Goal: Task Accomplishment & Management: Manage account settings

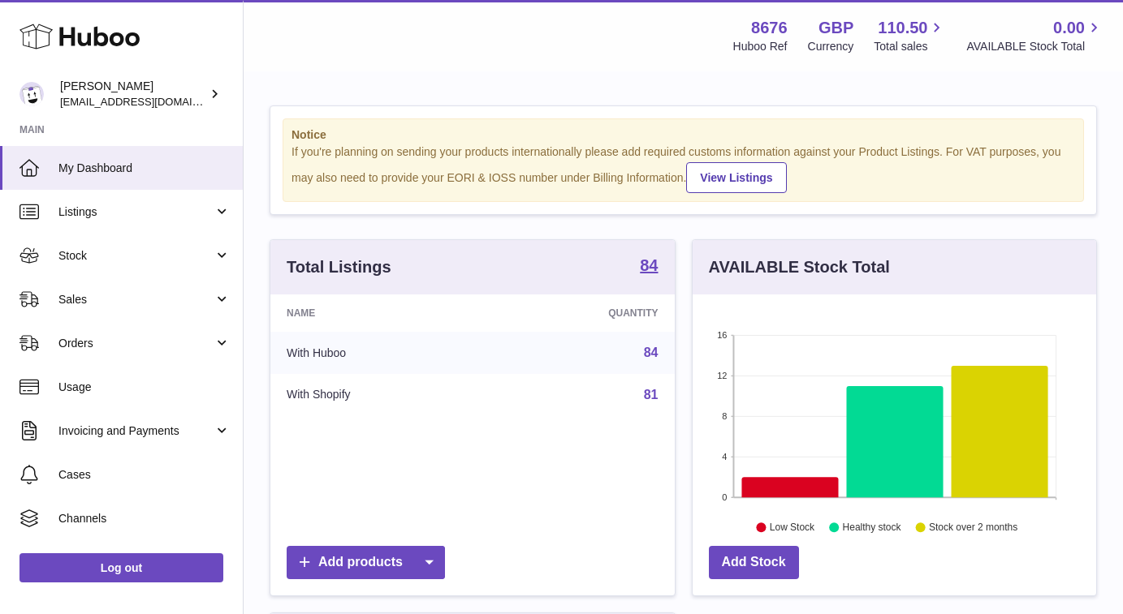
scroll to position [253, 403]
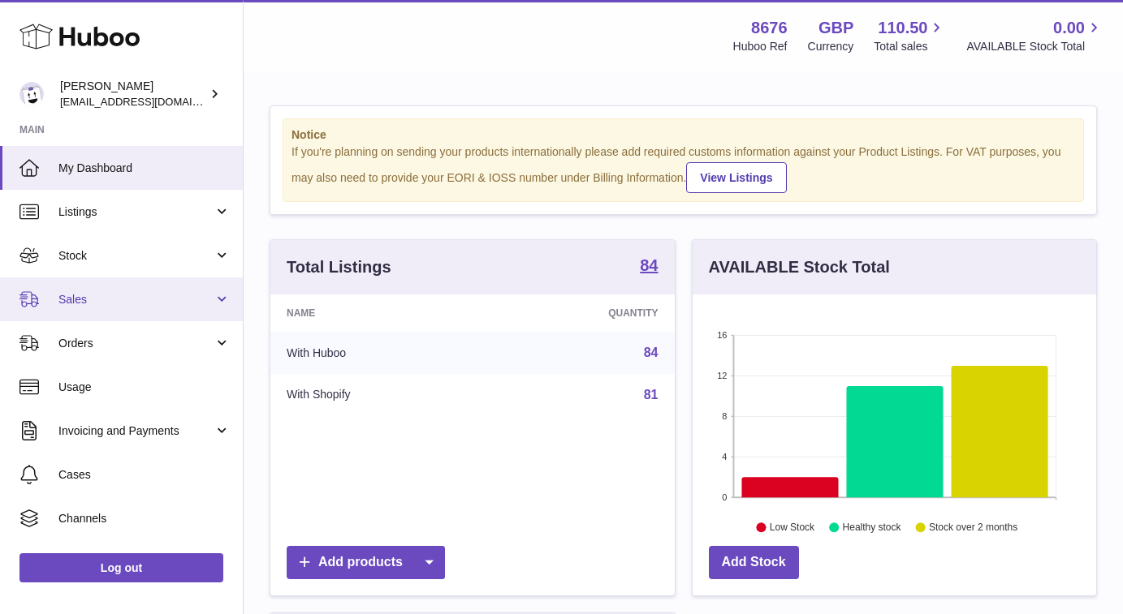
click at [149, 287] on link "Sales" at bounding box center [121, 300] width 243 height 44
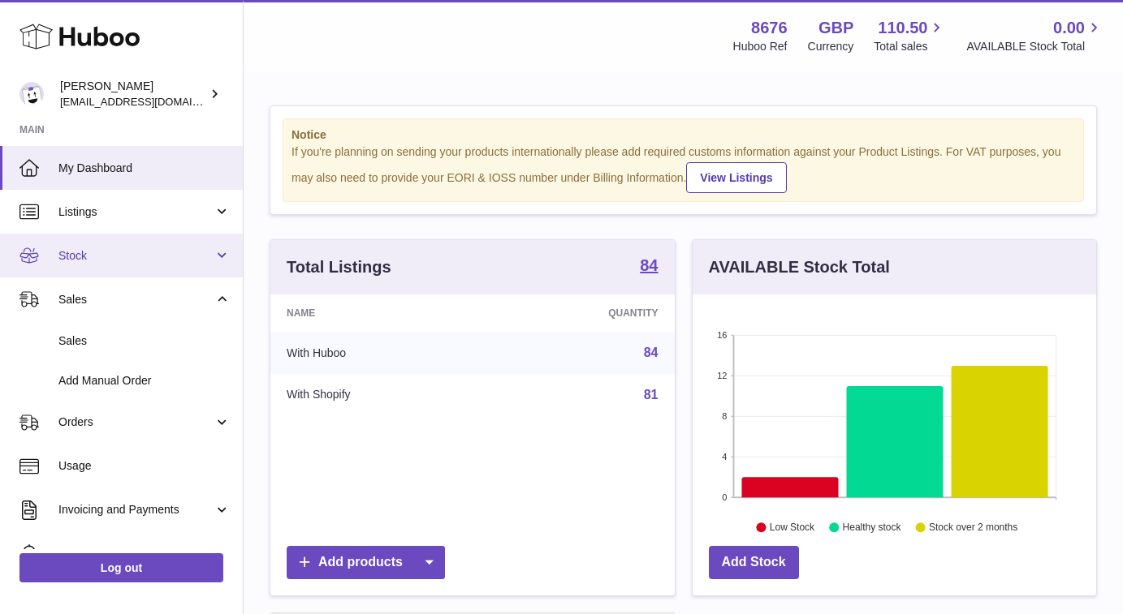
click at [163, 249] on span "Stock" at bounding box center [135, 255] width 155 height 15
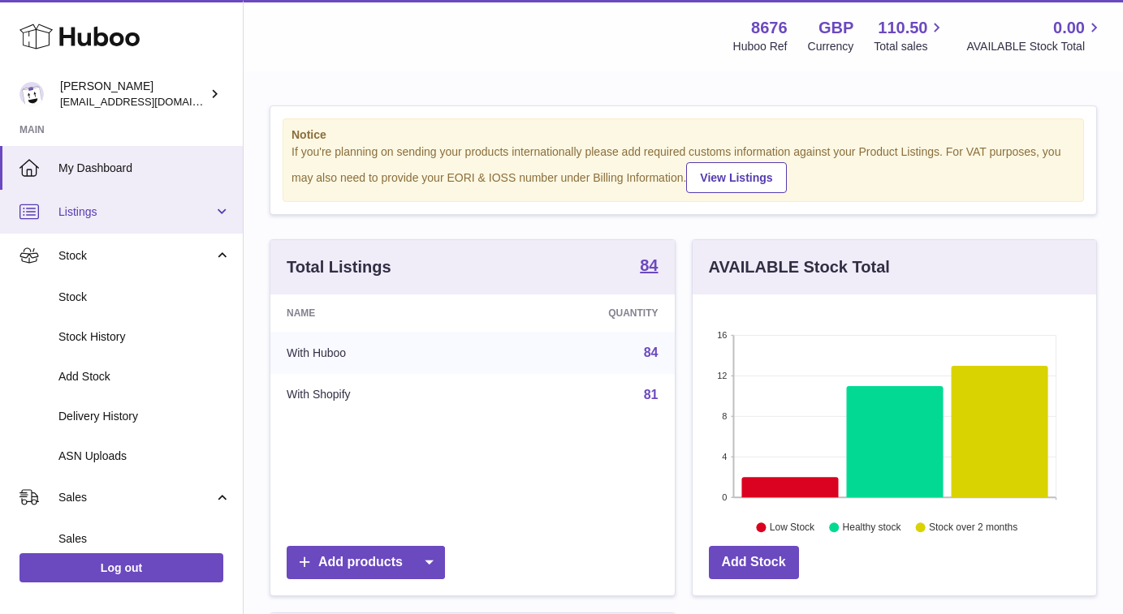
click at [180, 218] on link "Listings" at bounding box center [121, 212] width 243 height 44
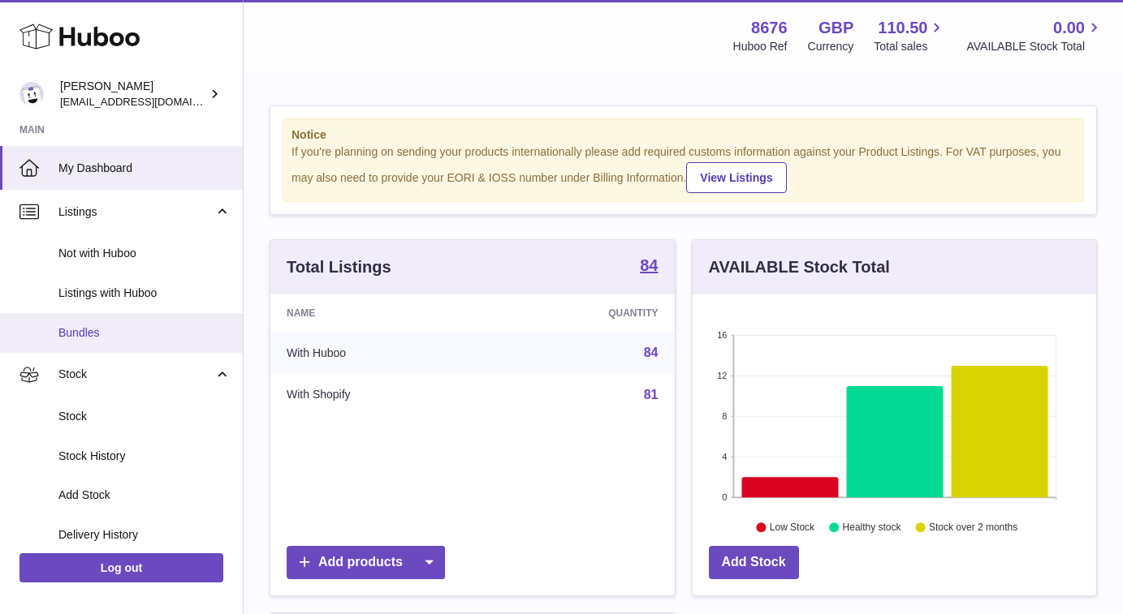
click at [115, 318] on link "Bundles" at bounding box center [121, 333] width 243 height 40
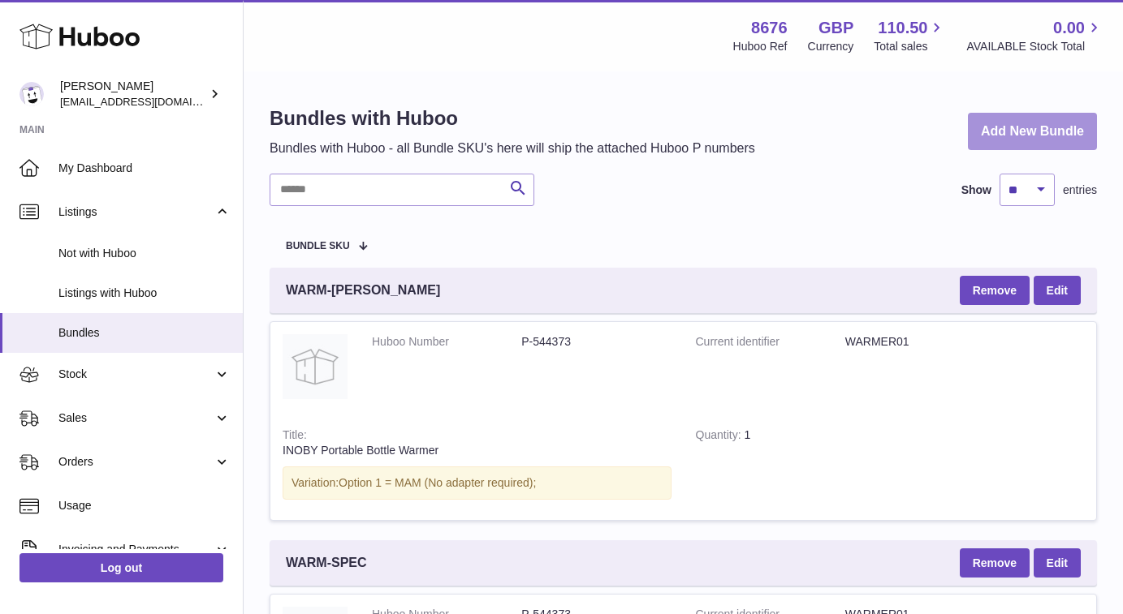
click at [1031, 124] on link "Add New Bundle" at bounding box center [1032, 132] width 129 height 38
click at [1019, 134] on link "Add New Bundle" at bounding box center [1032, 132] width 129 height 38
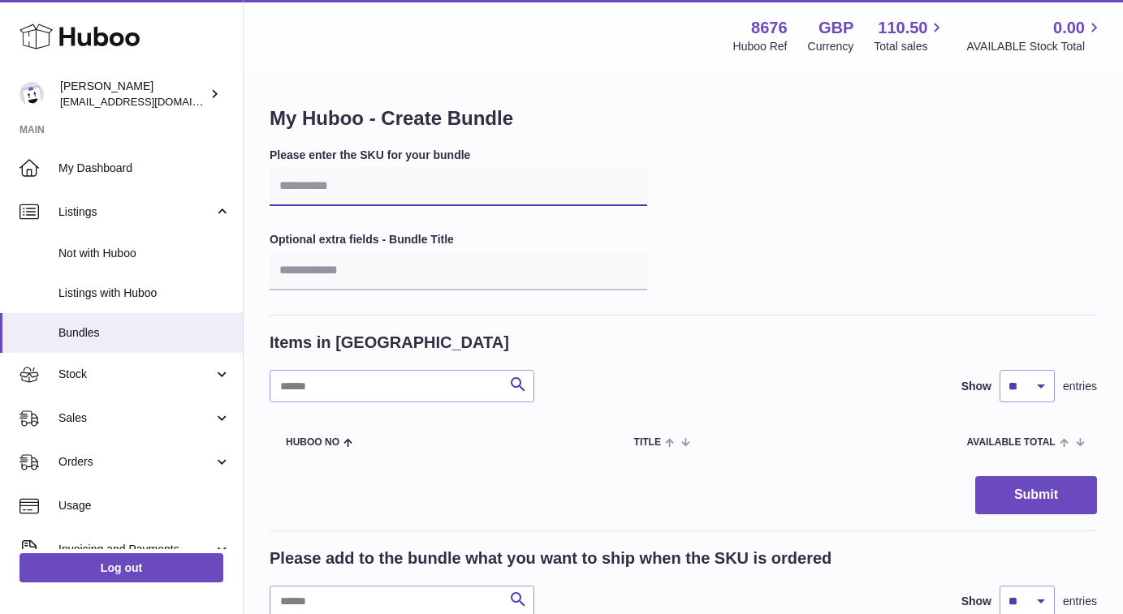
click at [400, 188] on input "text" at bounding box center [457, 186] width 377 height 39
paste input "********"
type input "********"
click at [769, 201] on div "Please enter the SKU for your bundle ******** Optional extra fields - Bundle Ti…" at bounding box center [682, 232] width 827 height 168
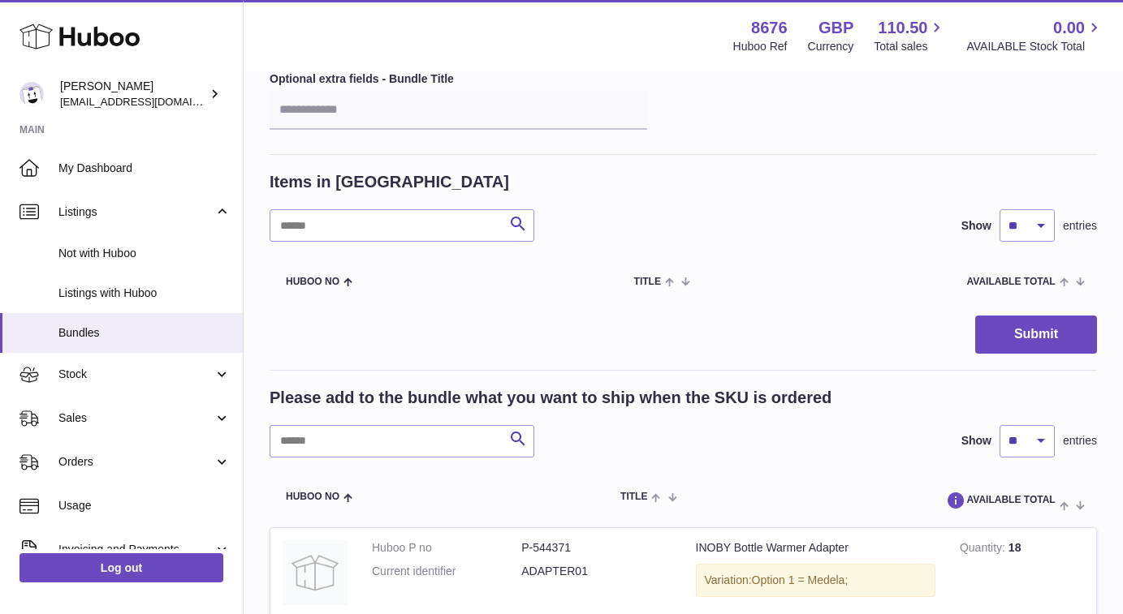
scroll to position [174, 0]
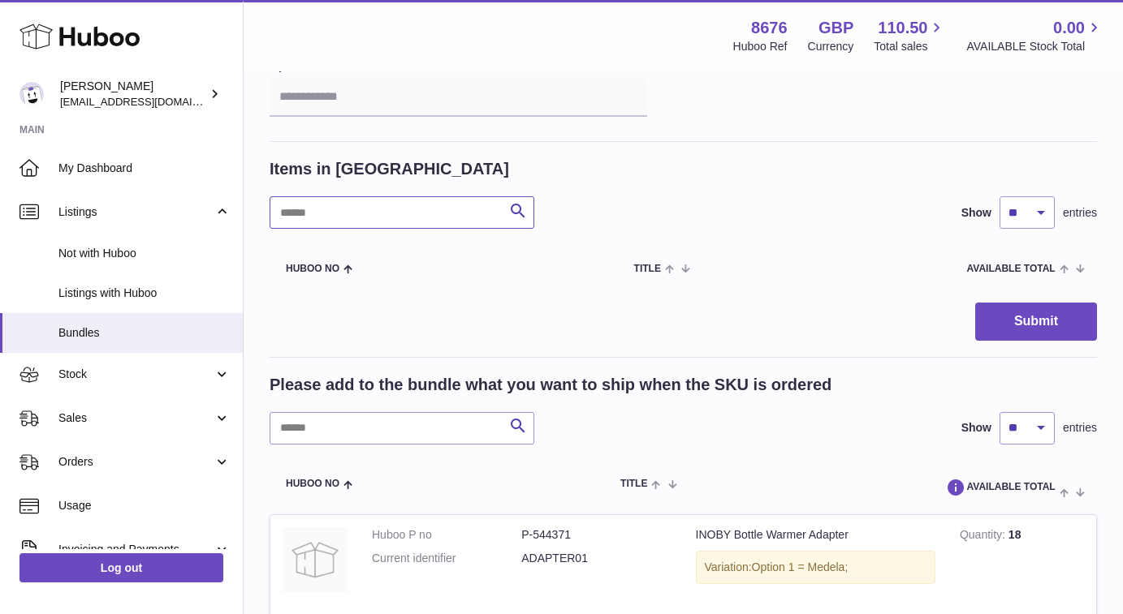
click at [433, 209] on input "text" at bounding box center [401, 212] width 265 height 32
type input "********"
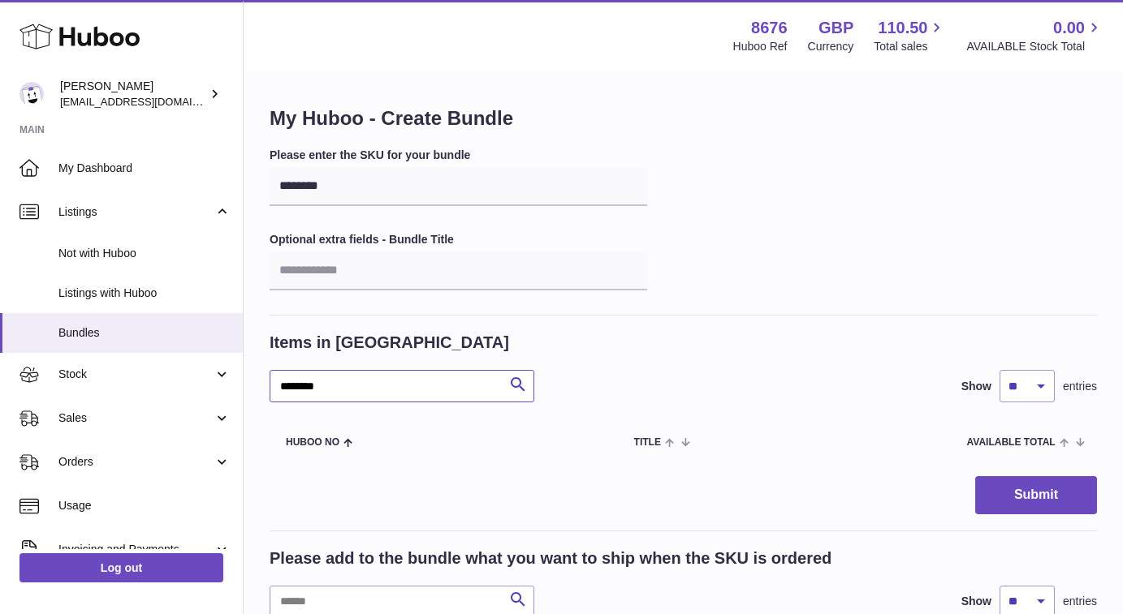
click at [445, 385] on input "********" at bounding box center [401, 386] width 265 height 32
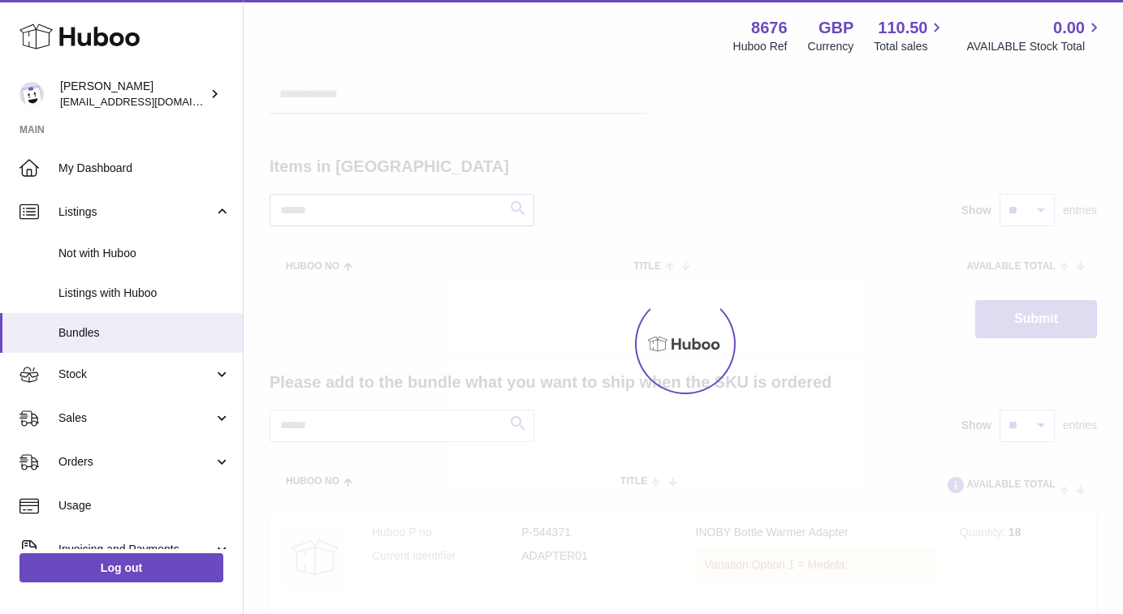
scroll to position [211, 0]
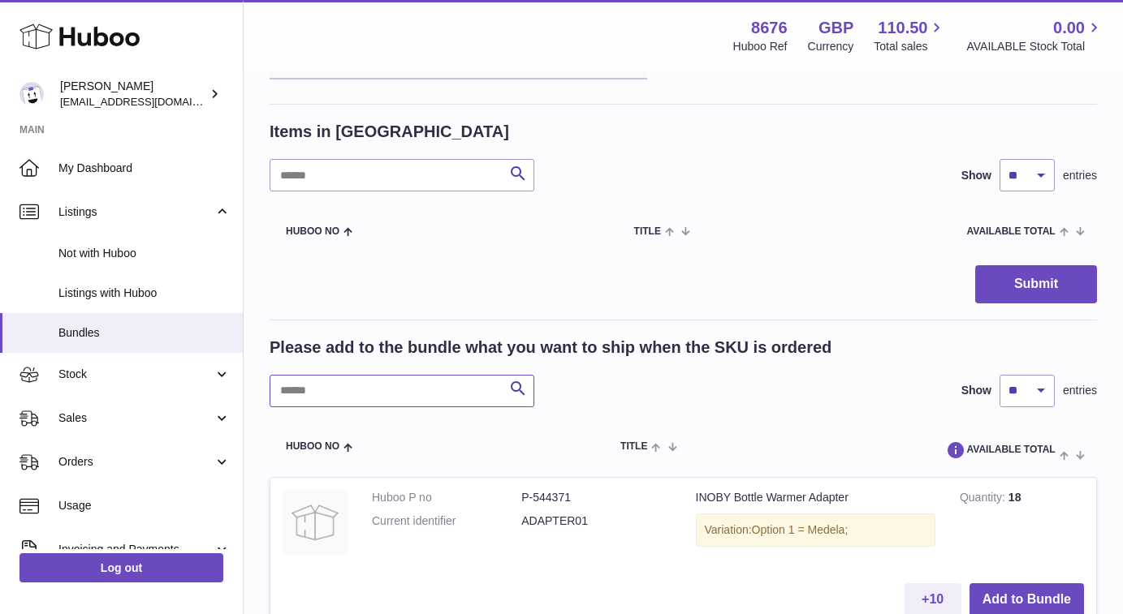
click at [401, 375] on input "text" at bounding box center [401, 391] width 265 height 32
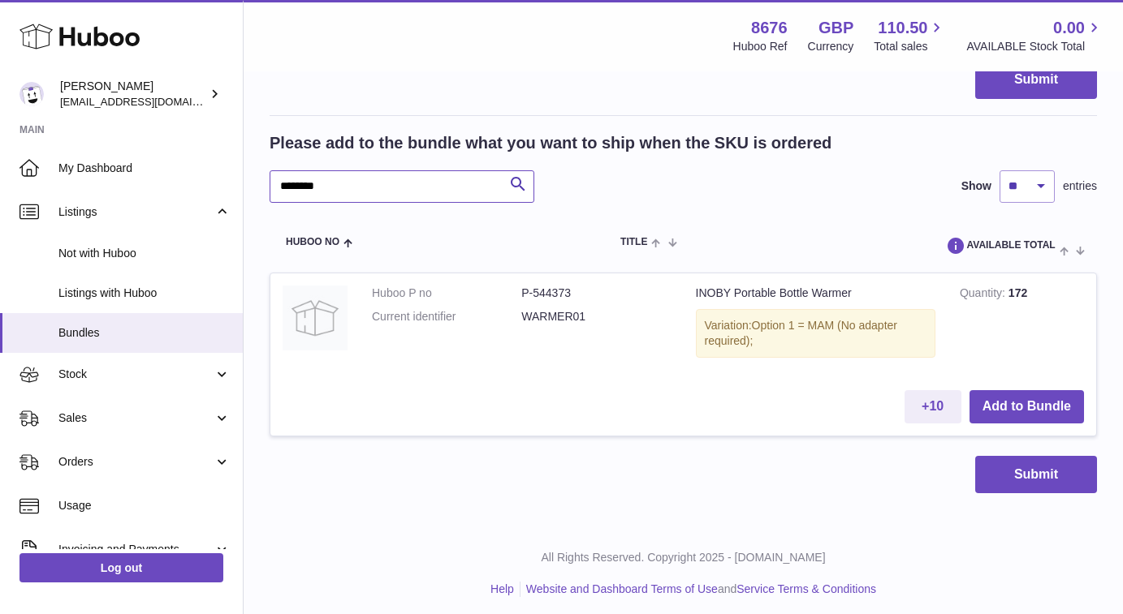
scroll to position [415, 0]
click at [1016, 396] on button "Add to Bundle" at bounding box center [1026, 407] width 114 height 33
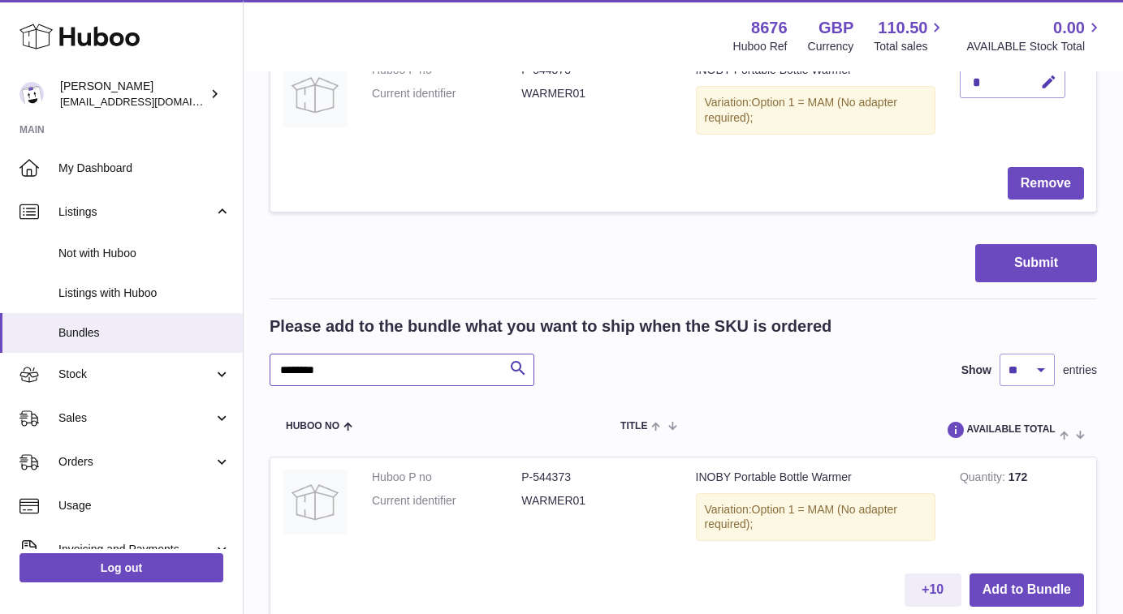
click at [428, 365] on input "********" at bounding box center [401, 370] width 265 height 32
type input "*"
type input "***"
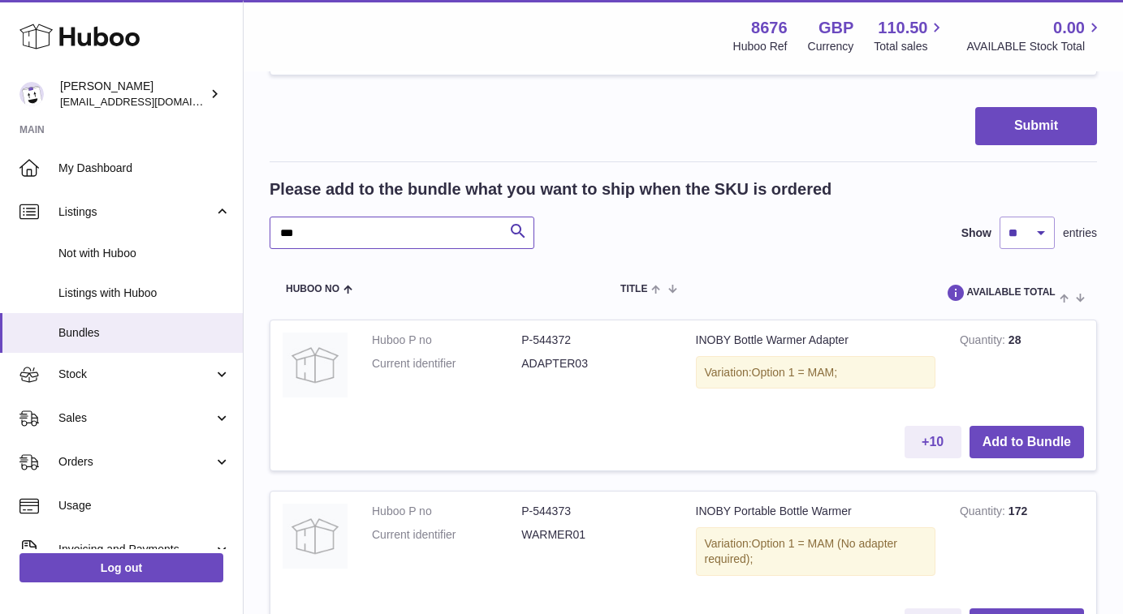
scroll to position [589, 0]
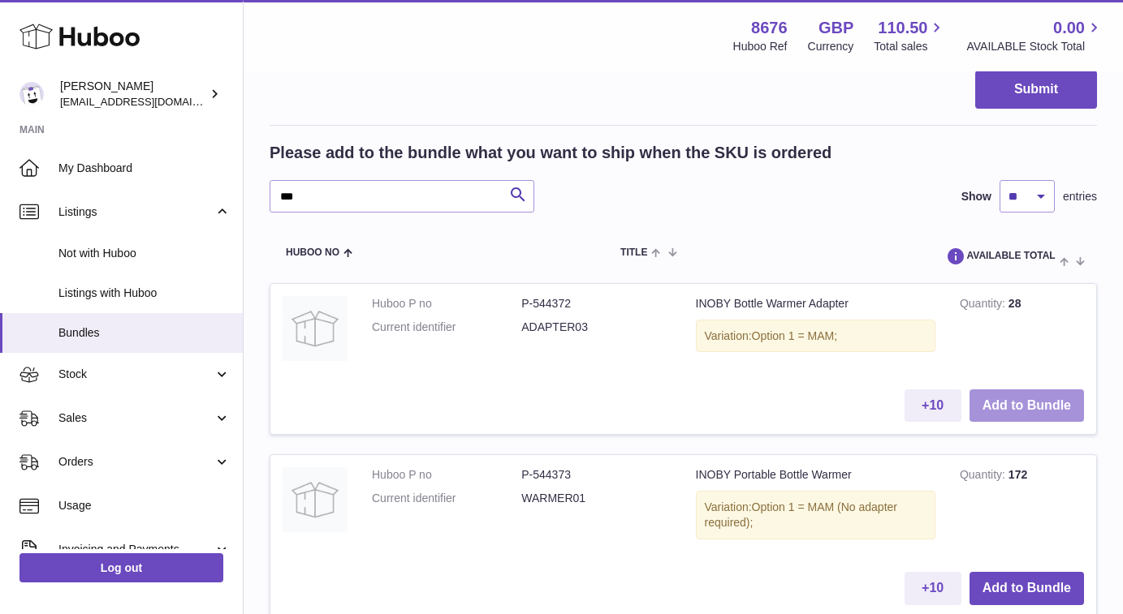
click at [1037, 395] on button "Add to Bundle" at bounding box center [1026, 406] width 114 height 33
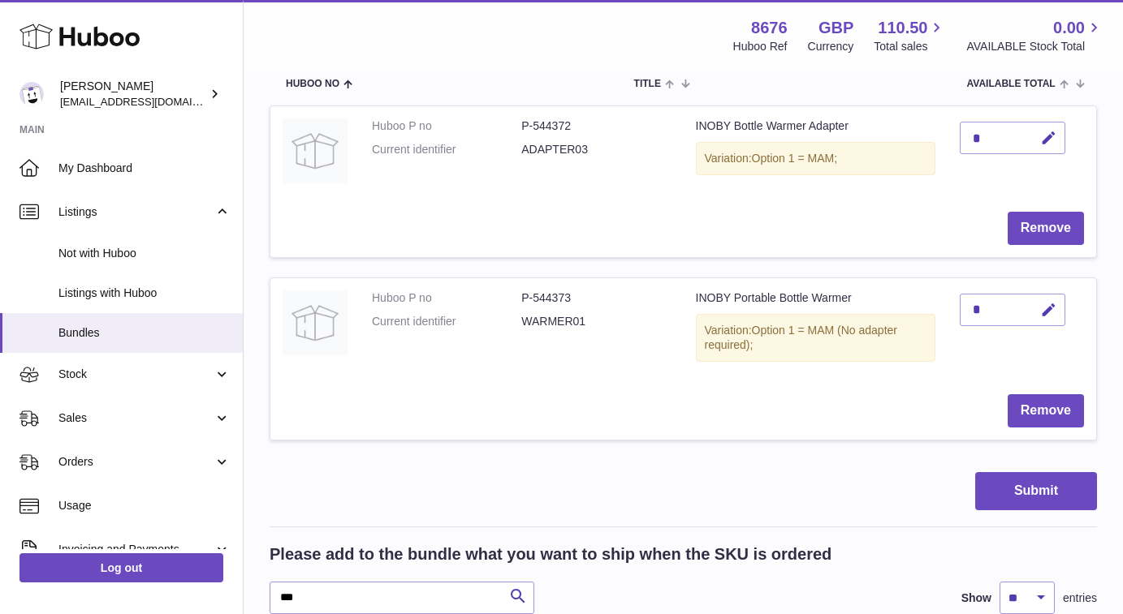
scroll to position [381, 0]
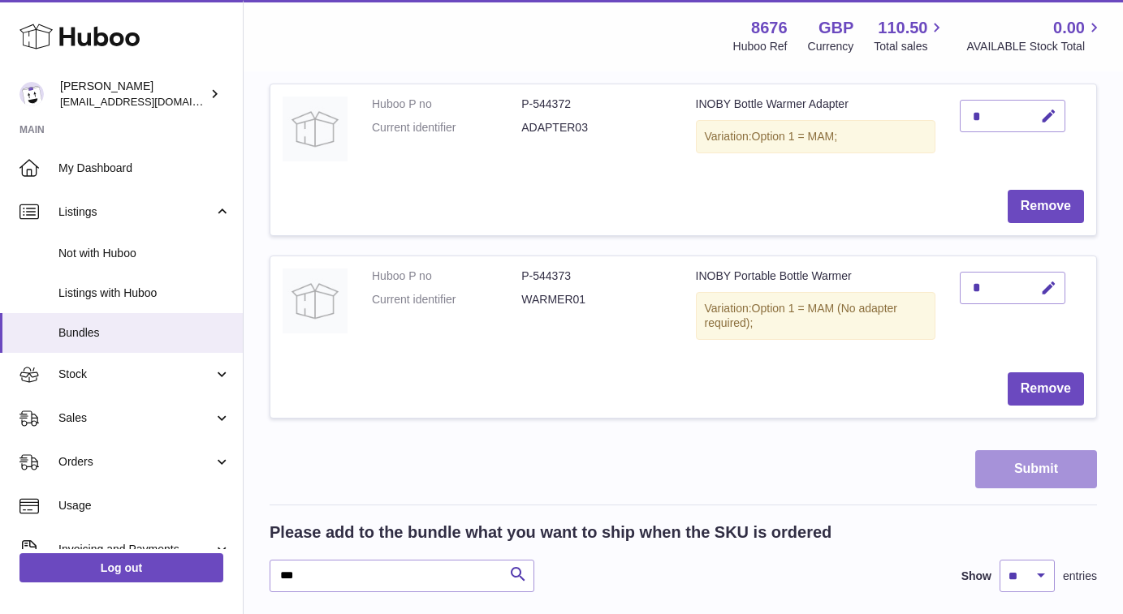
click at [1056, 472] on button "Submit" at bounding box center [1036, 470] width 122 height 38
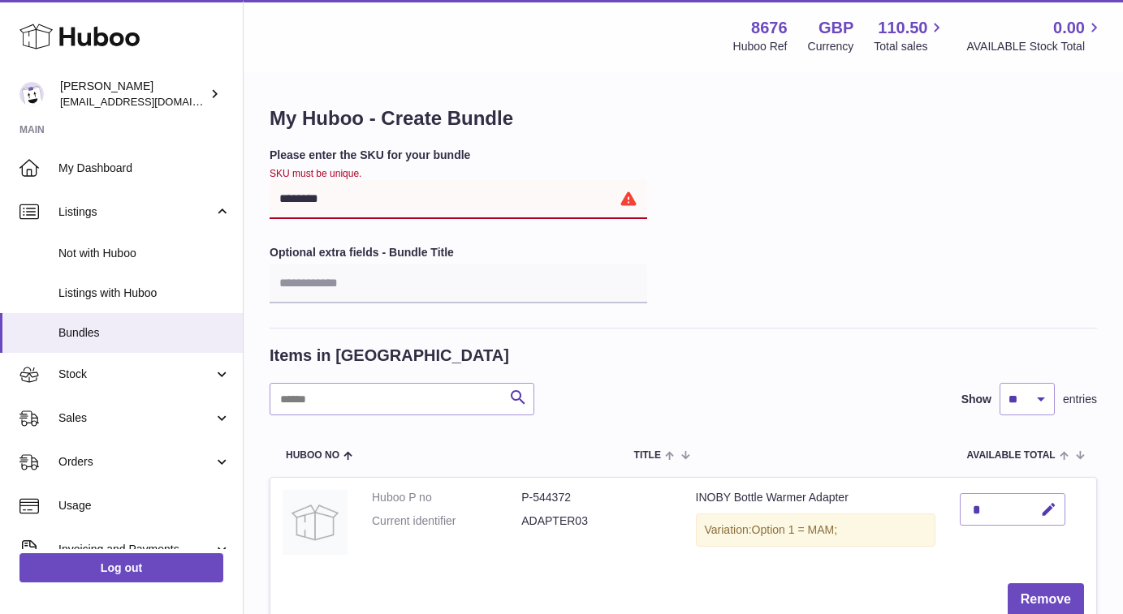
scroll to position [0, 0]
click at [201, 336] on span "Bundles" at bounding box center [144, 333] width 172 height 15
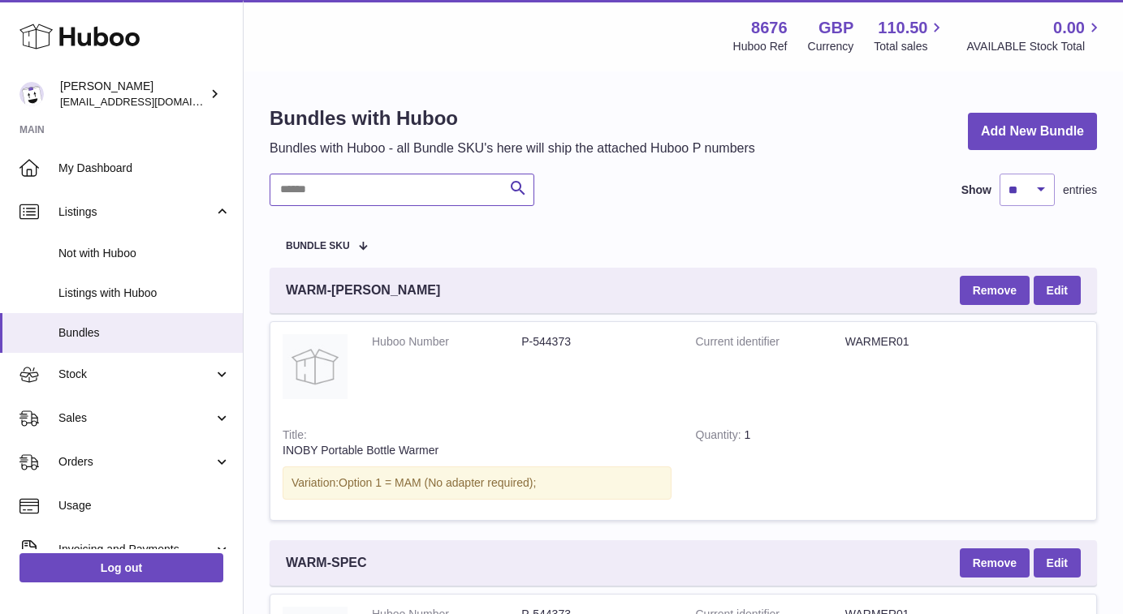
click at [403, 199] on input "text" at bounding box center [401, 190] width 265 height 32
type input "***"
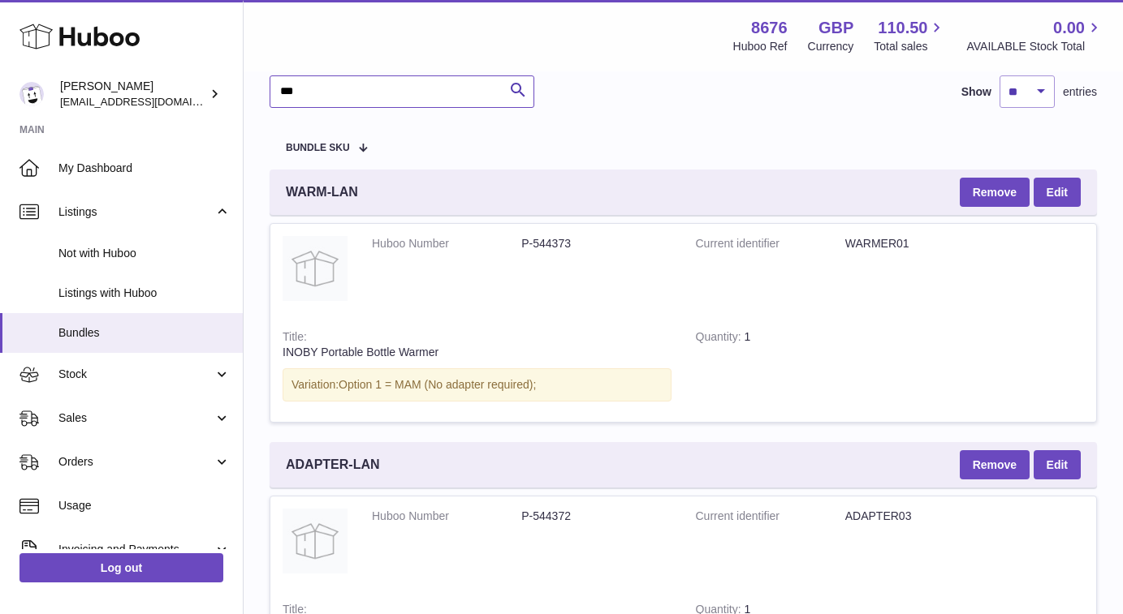
scroll to position [98, 0]
click at [1066, 188] on link "Edit" at bounding box center [1056, 192] width 47 height 29
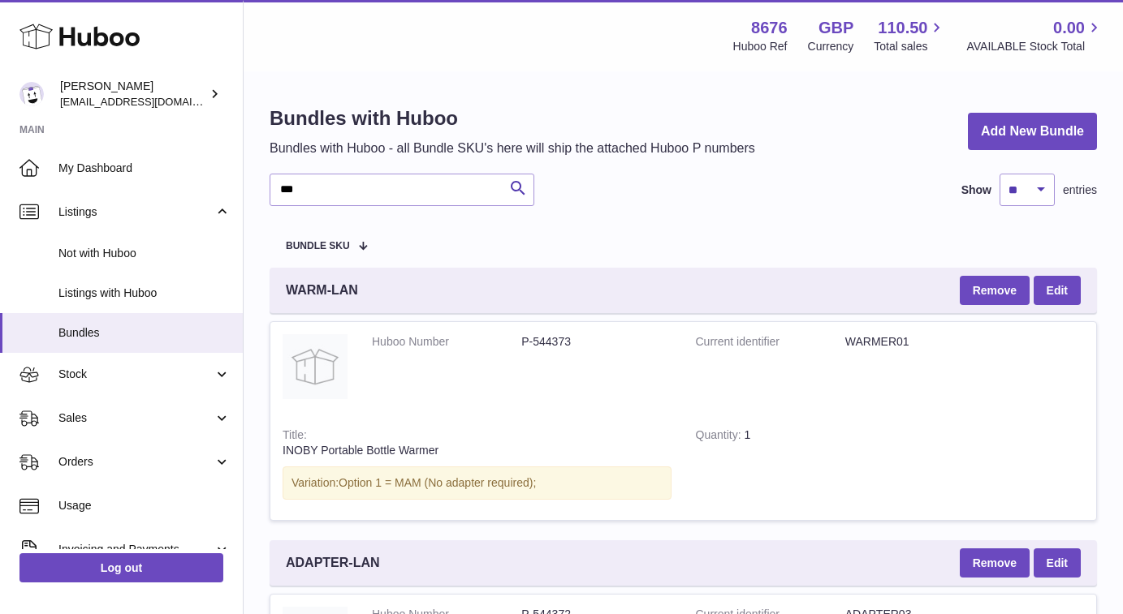
click at [425, 283] on div "WARM-LAN Remove Edit" at bounding box center [682, 290] width 827 height 45
click at [342, 286] on span "WARM-LAN" at bounding box center [322, 291] width 72 height 18
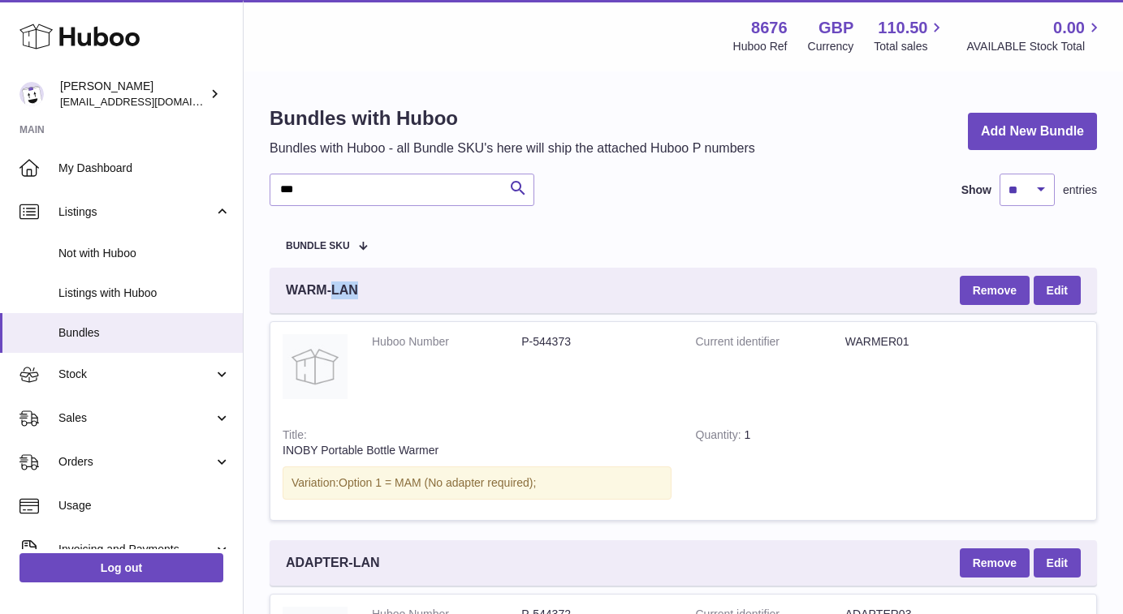
click at [342, 286] on span "WARM-LAN" at bounding box center [322, 291] width 72 height 18
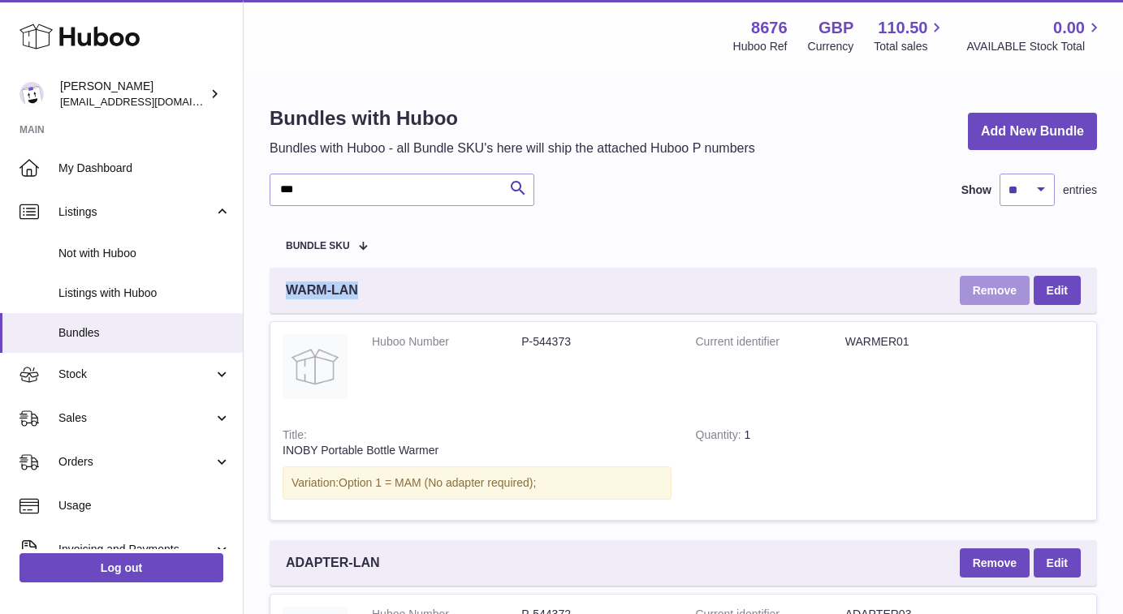
click at [990, 287] on button "Remove" at bounding box center [994, 290] width 70 height 29
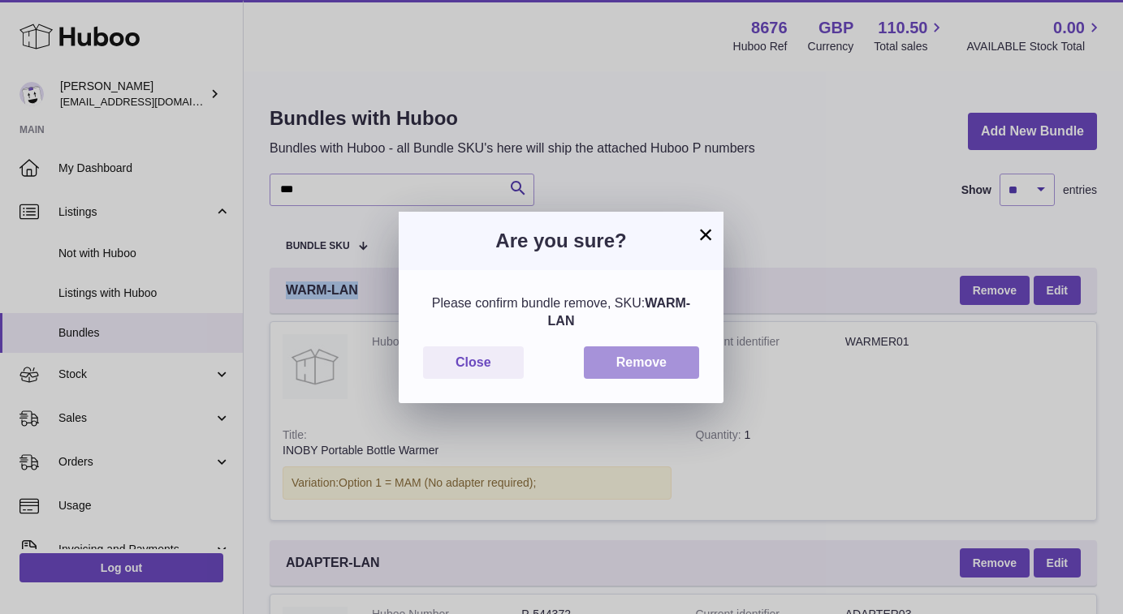
click at [661, 349] on button "Remove" at bounding box center [641, 363] width 115 height 33
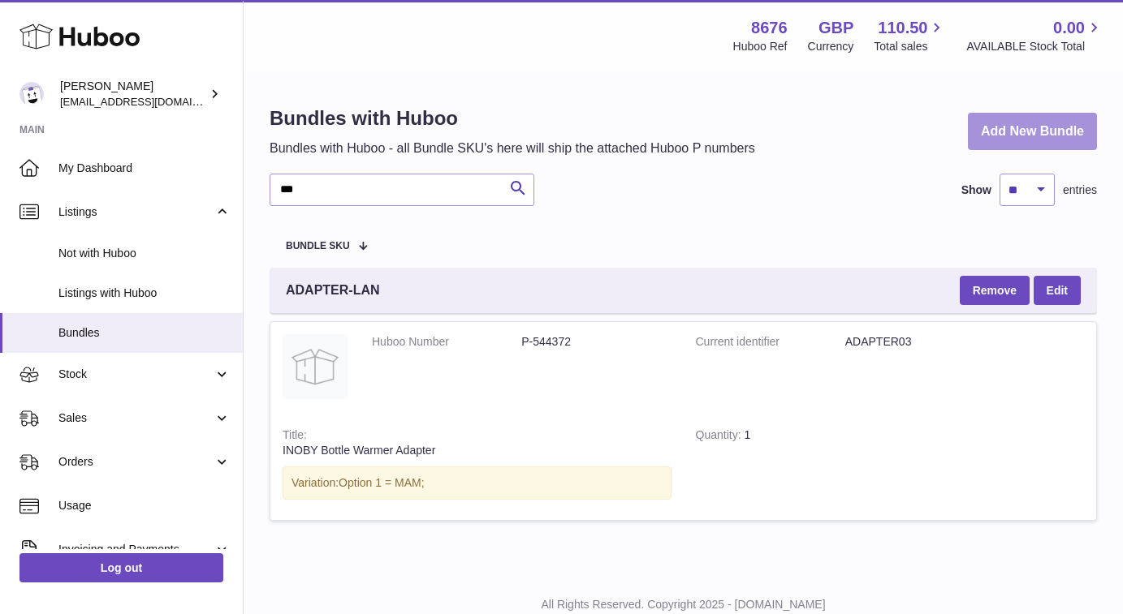
click at [993, 135] on link "Add New Bundle" at bounding box center [1032, 132] width 129 height 38
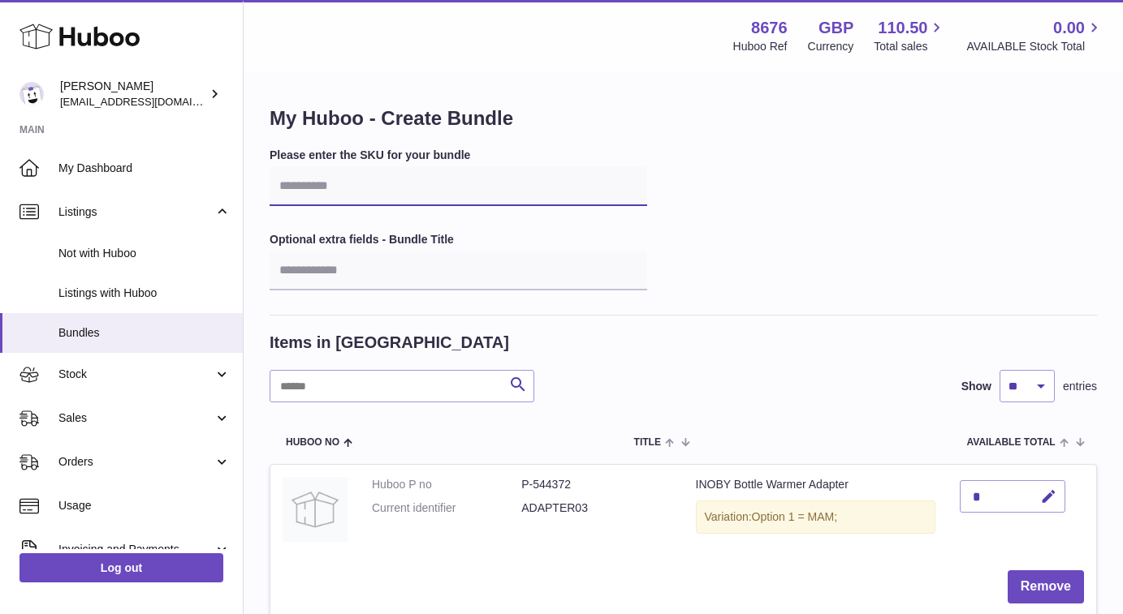
click at [462, 192] on input "text" at bounding box center [457, 186] width 377 height 39
paste input "********"
type input "********"
click at [800, 229] on div "Please enter the SKU for your bundle ******** Optional extra fields - Bundle Ti…" at bounding box center [682, 232] width 827 height 168
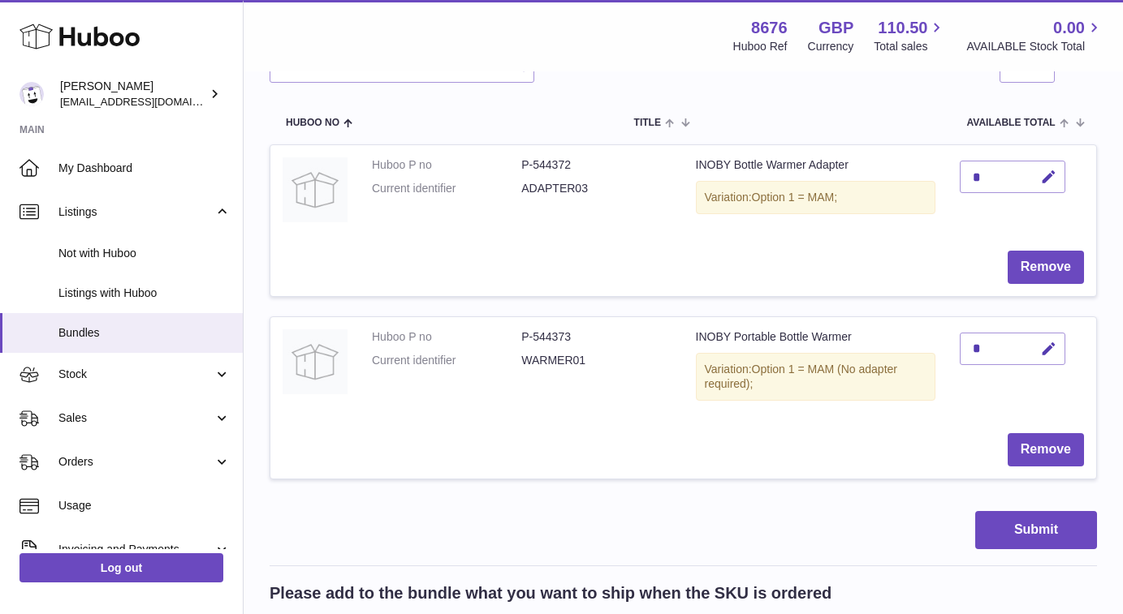
scroll to position [322, 0]
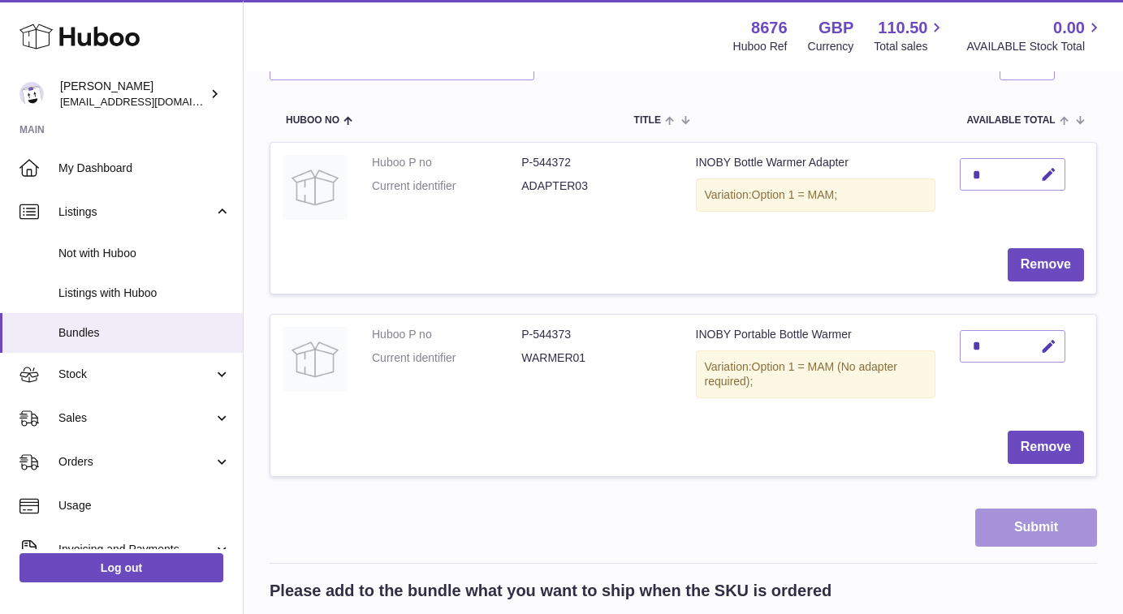
click at [1017, 528] on button "Submit" at bounding box center [1036, 528] width 122 height 38
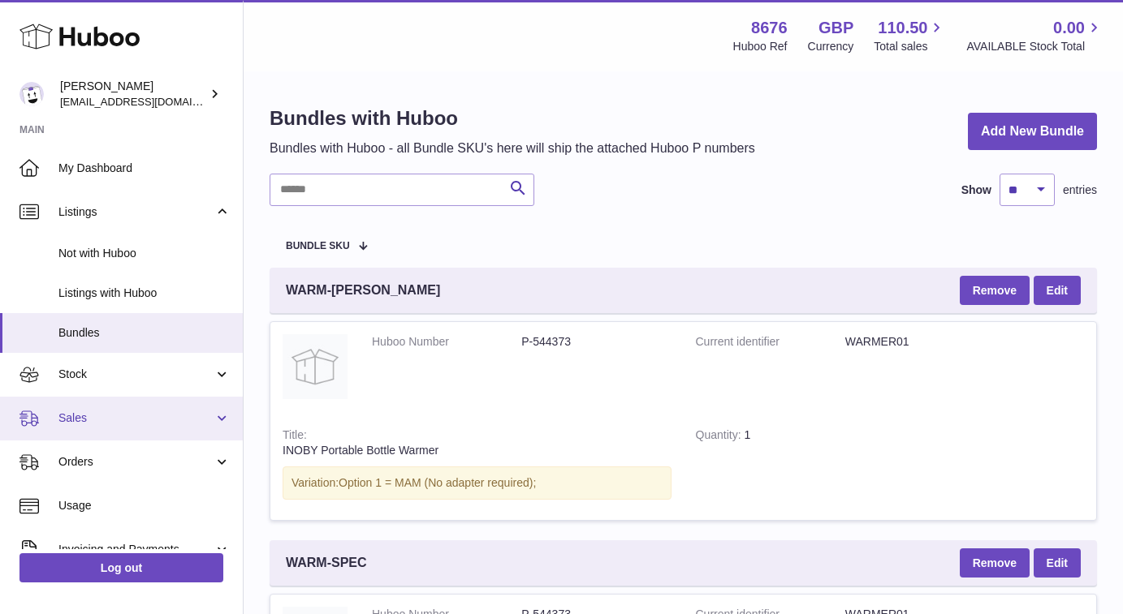
click at [127, 417] on span "Sales" at bounding box center [135, 418] width 155 height 15
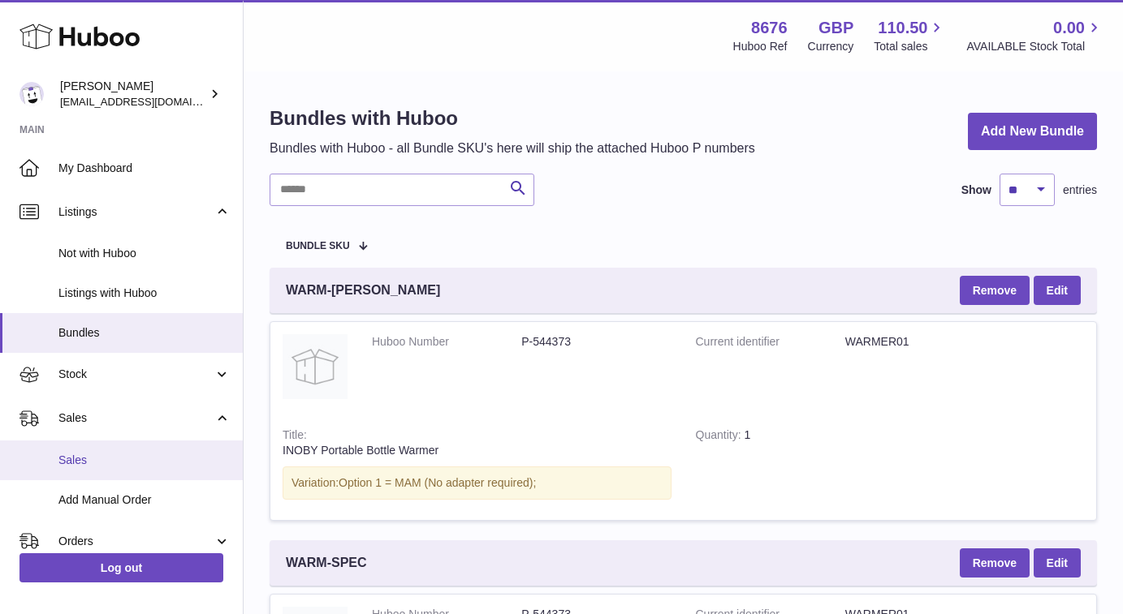
click at [114, 460] on span "Sales" at bounding box center [144, 460] width 172 height 15
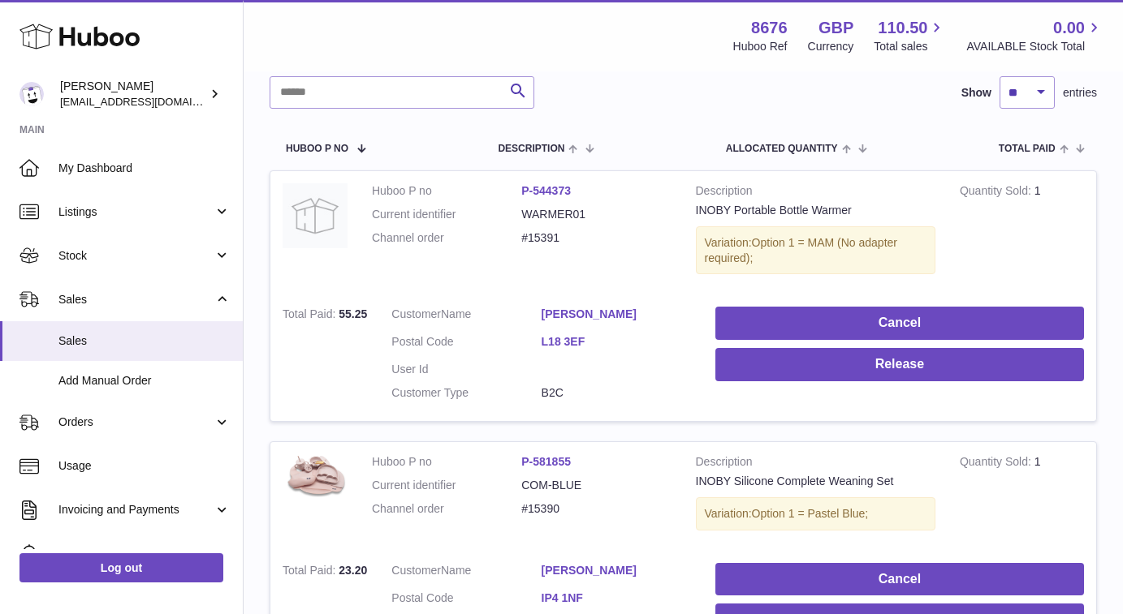
scroll to position [215, 0]
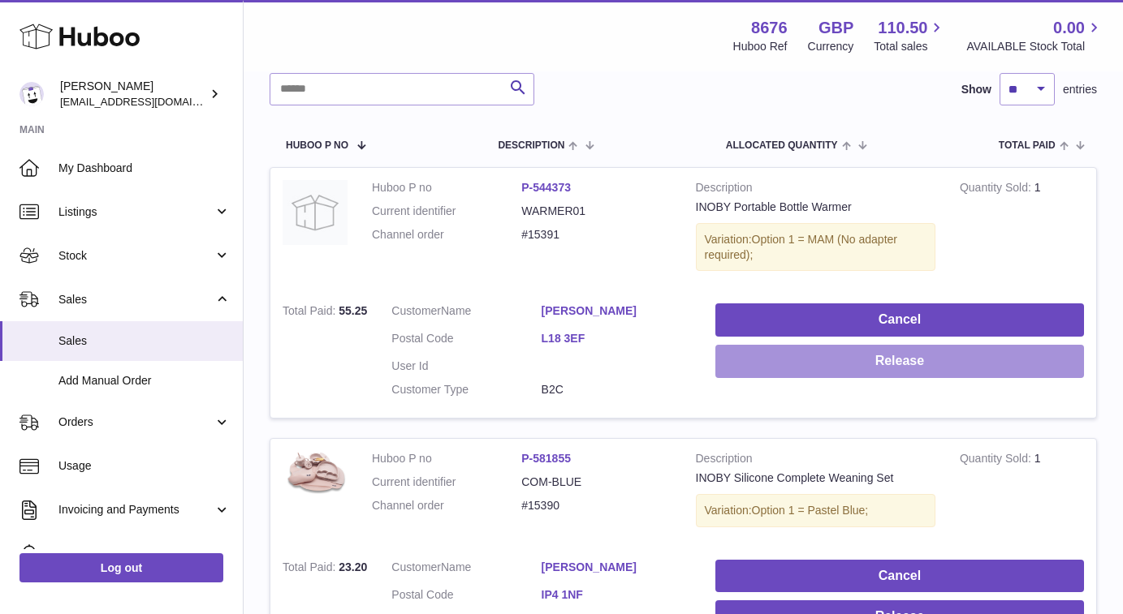
click at [734, 355] on button "Release" at bounding box center [899, 361] width 369 height 33
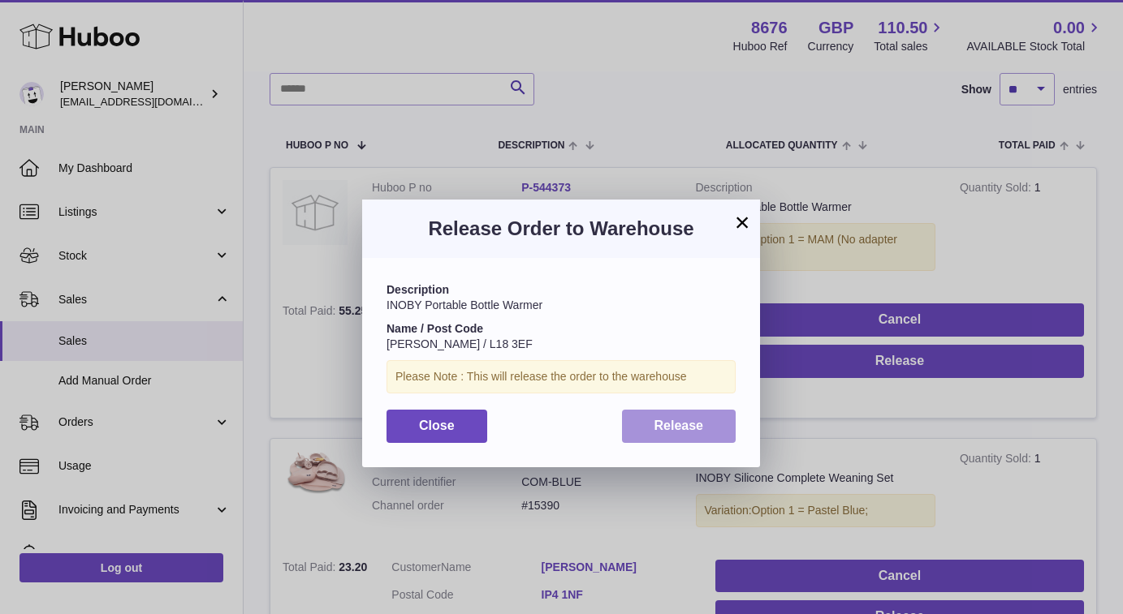
click at [679, 410] on button "Release" at bounding box center [679, 426] width 114 height 33
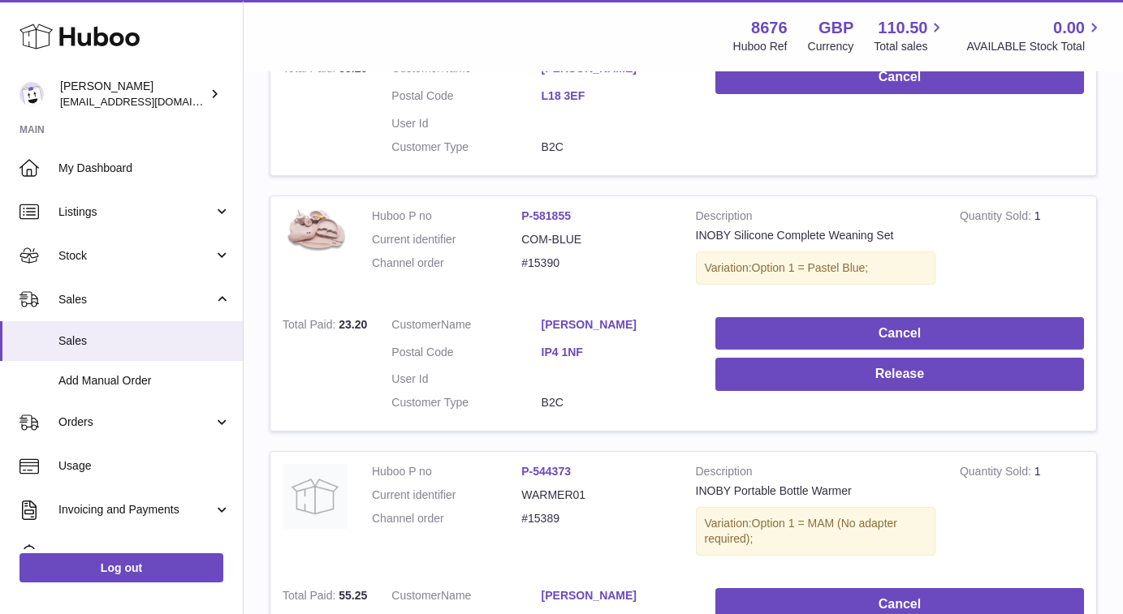
scroll to position [493, 0]
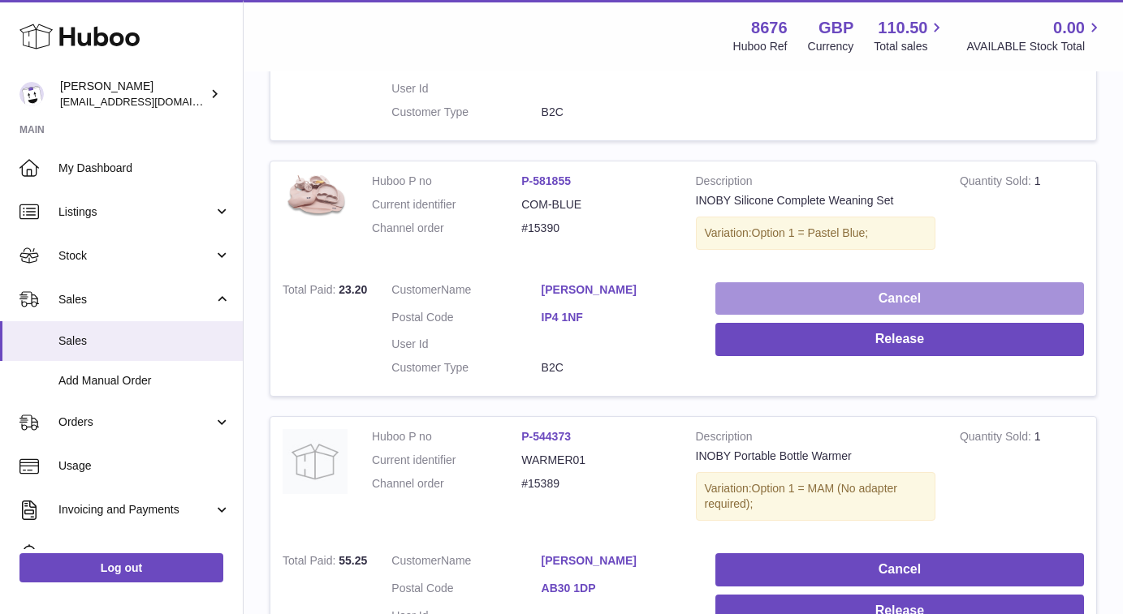
click at [770, 289] on button "Cancel" at bounding box center [899, 298] width 369 height 33
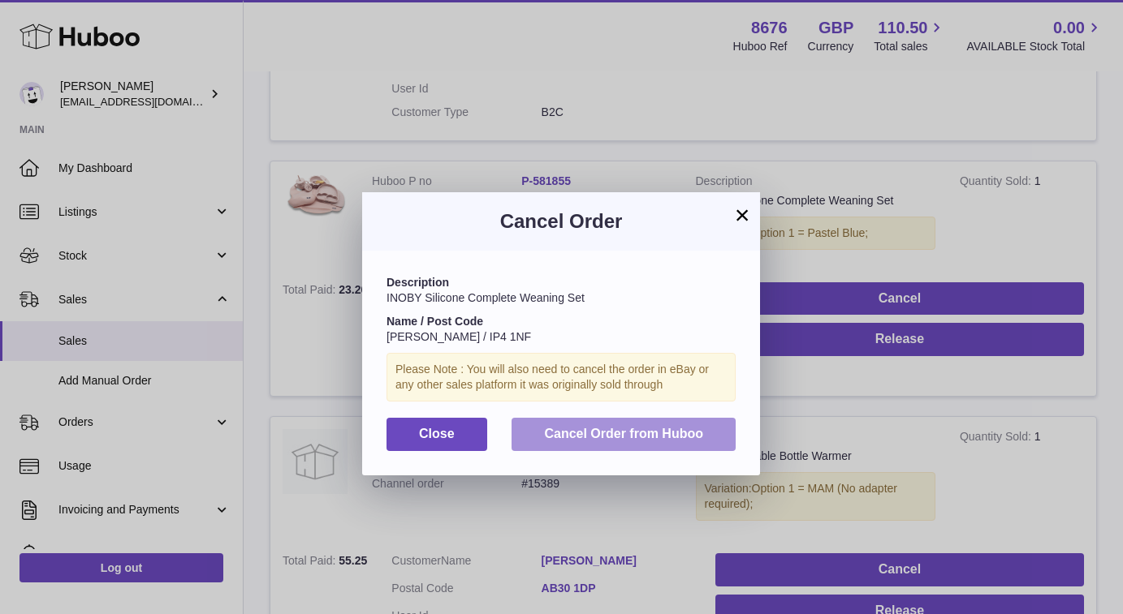
click at [597, 436] on span "Cancel Order from Huboo" at bounding box center [623, 434] width 159 height 14
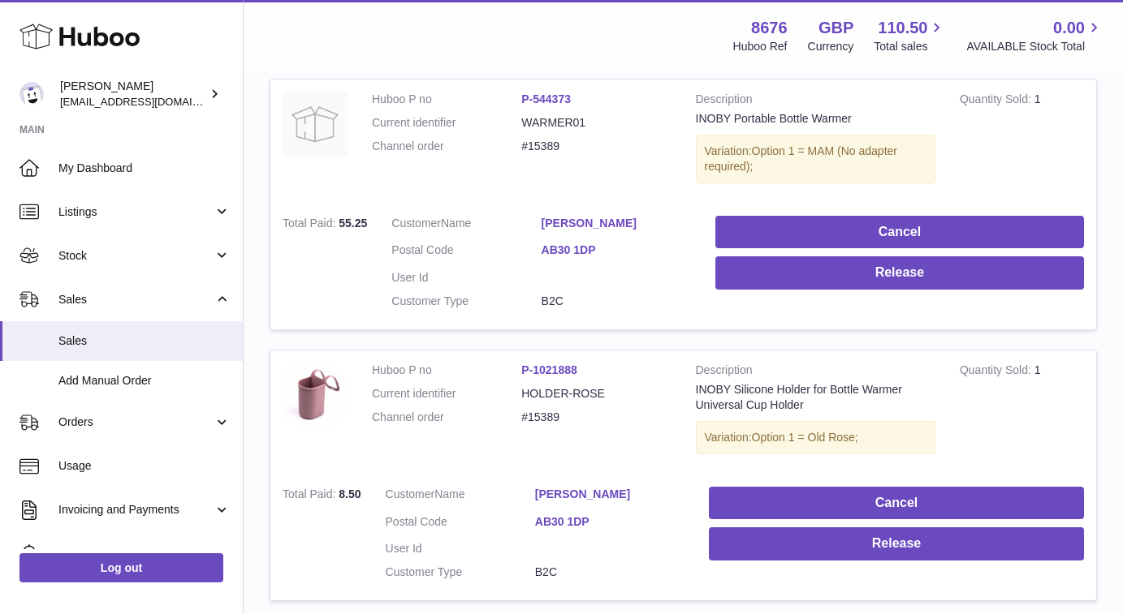
scroll to position [579, 0]
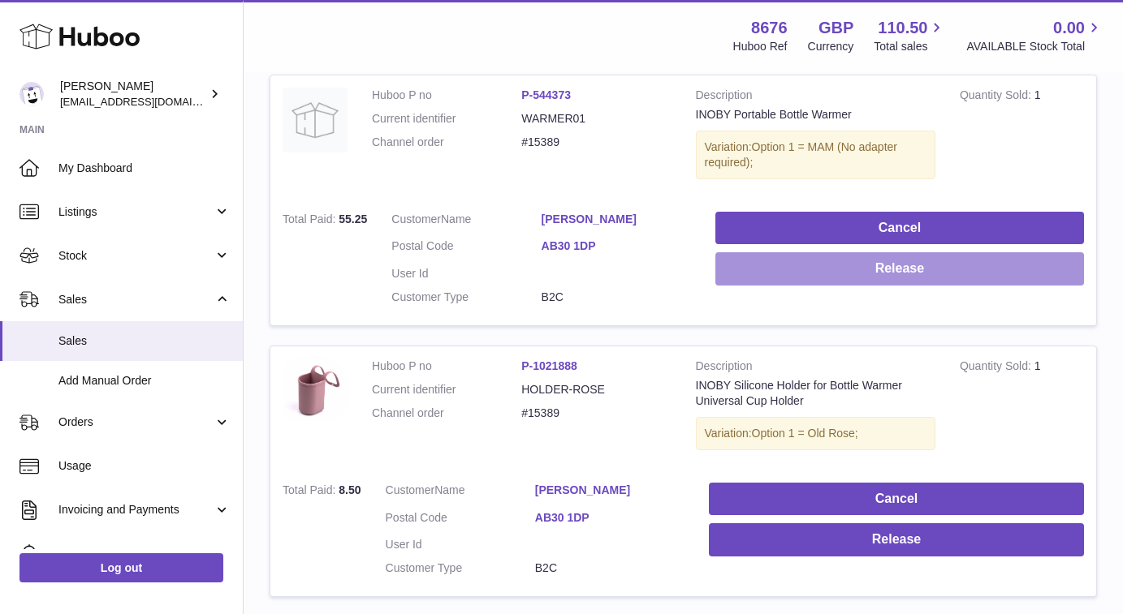
click at [748, 263] on button "Release" at bounding box center [899, 268] width 369 height 33
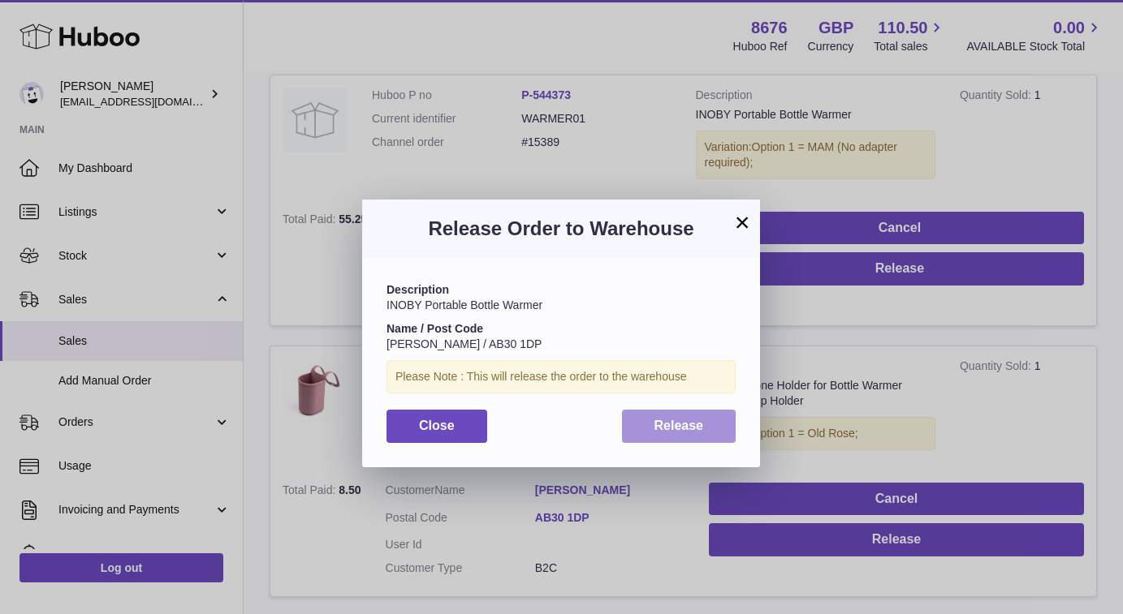
click at [642, 420] on button "Release" at bounding box center [679, 426] width 114 height 33
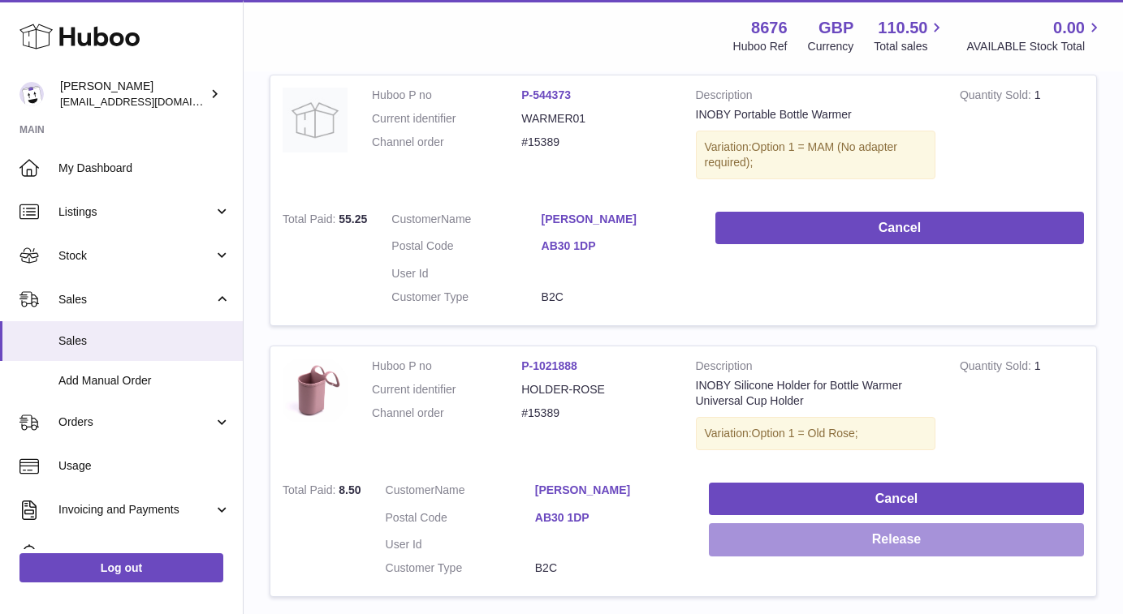
click at [738, 524] on button "Release" at bounding box center [896, 540] width 375 height 33
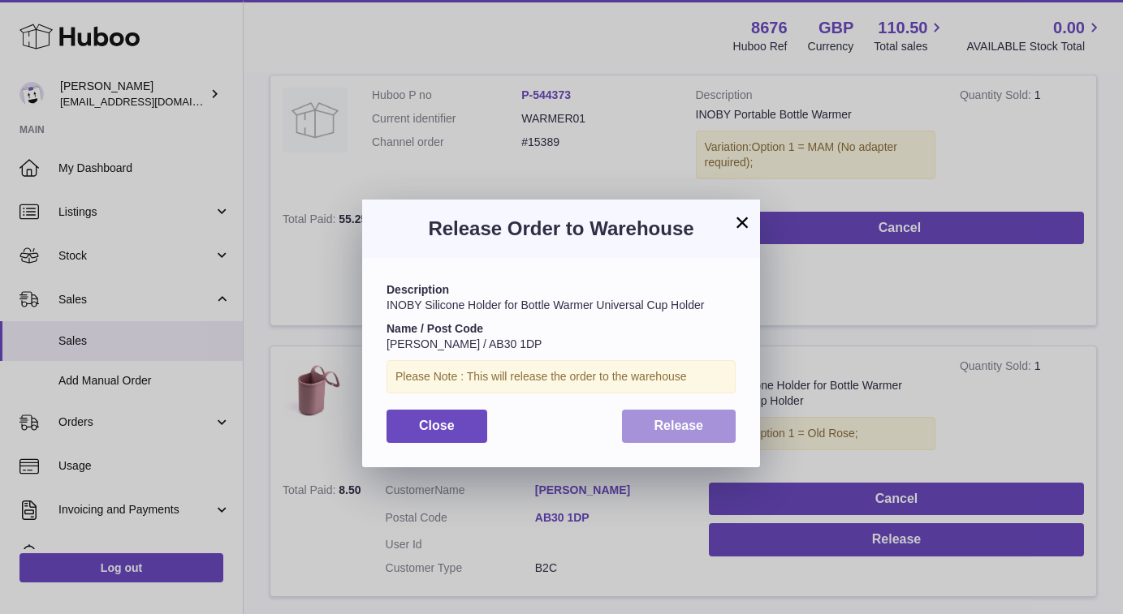
click at [669, 430] on button "Release" at bounding box center [679, 426] width 114 height 33
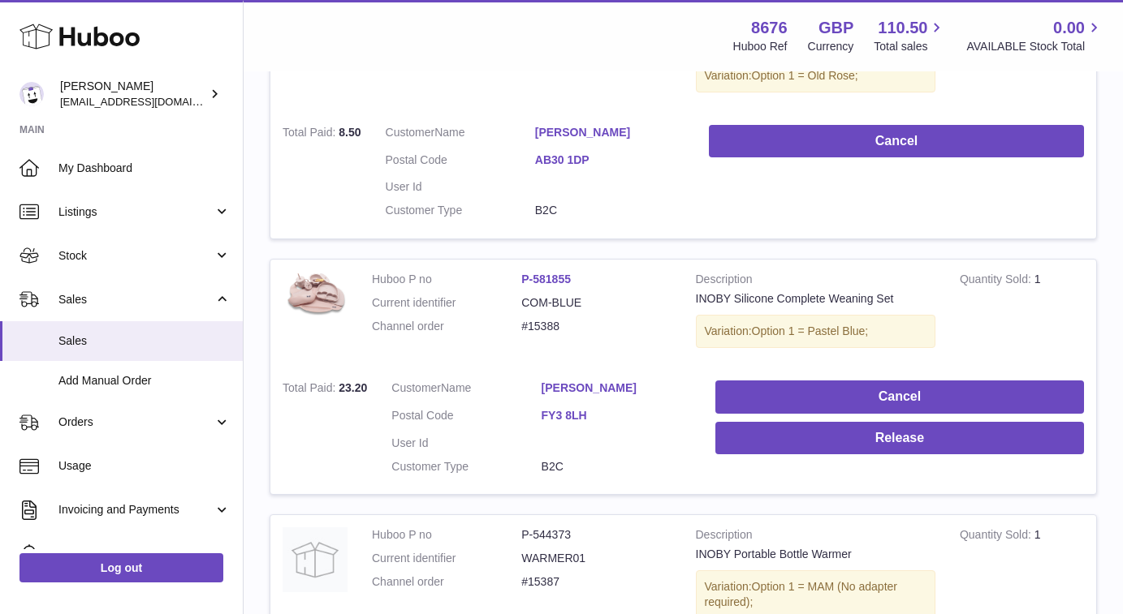
scroll to position [937, 0]
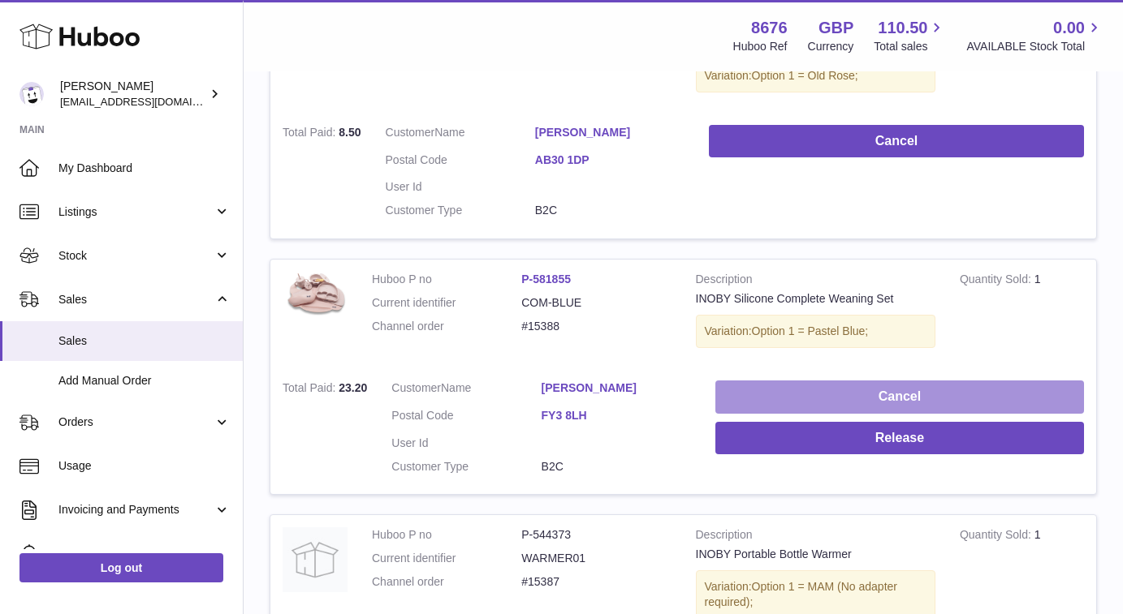
click at [799, 381] on button "Cancel" at bounding box center [899, 397] width 369 height 33
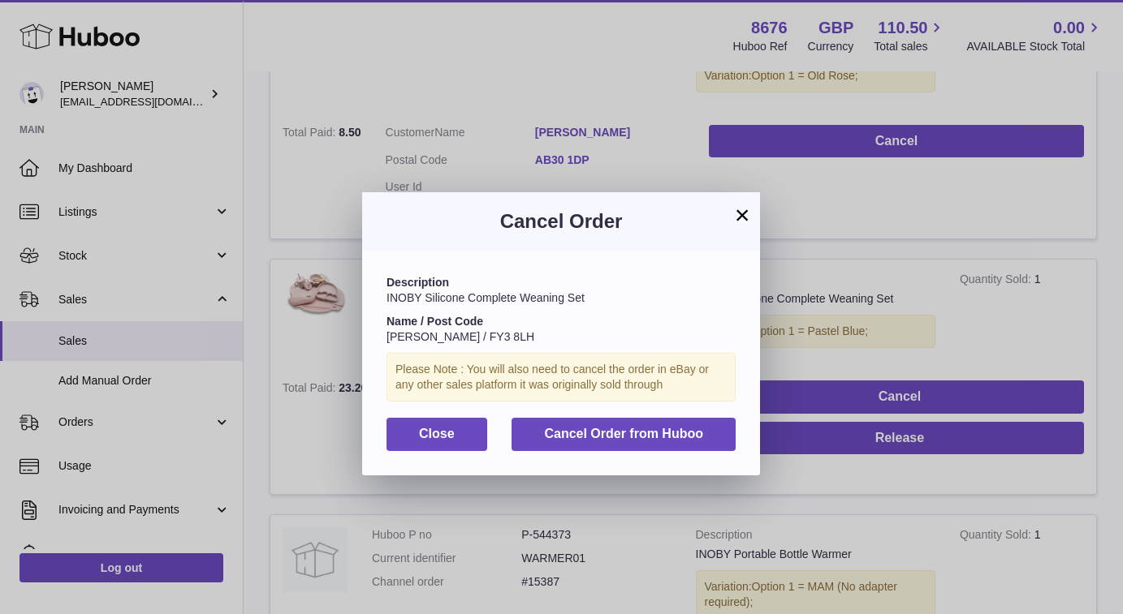
click at [653, 405] on div "Description INOBY Silicone Complete Weaning Set Name / Post Code [PERSON_NAME] …" at bounding box center [561, 363] width 398 height 224
click at [640, 431] on span "Cancel Order from Huboo" at bounding box center [623, 434] width 159 height 14
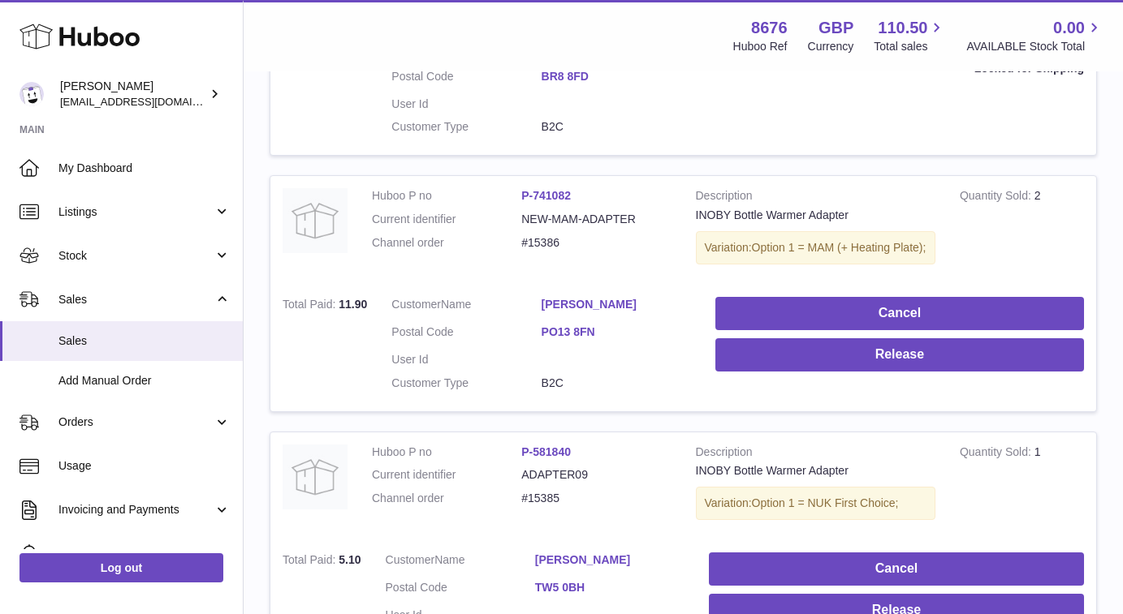
scroll to position [1291, 0]
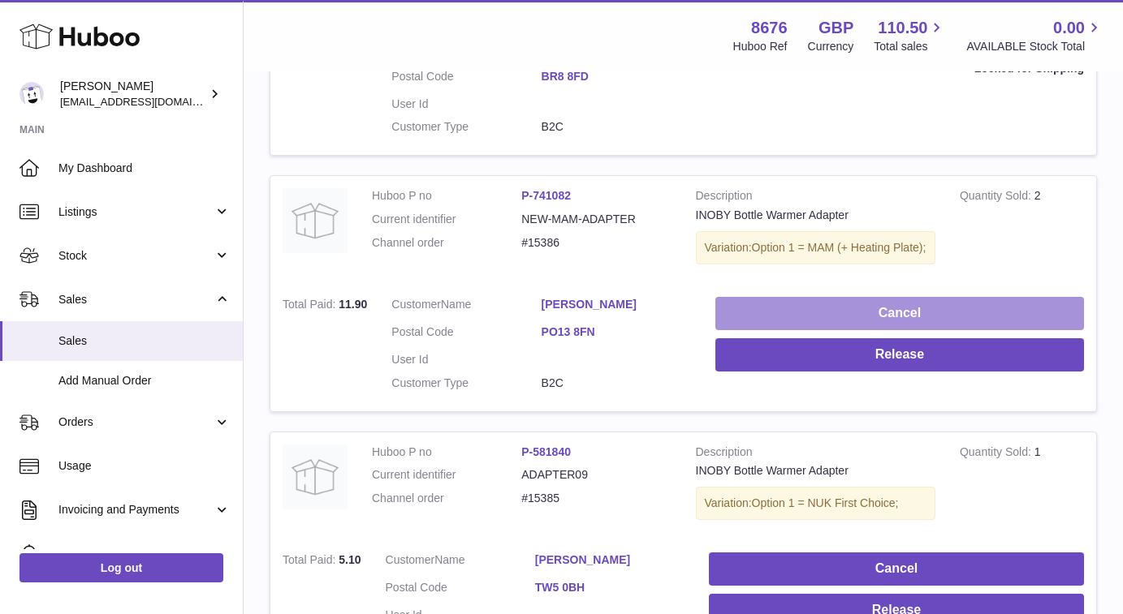
click at [787, 306] on button "Cancel" at bounding box center [899, 313] width 369 height 33
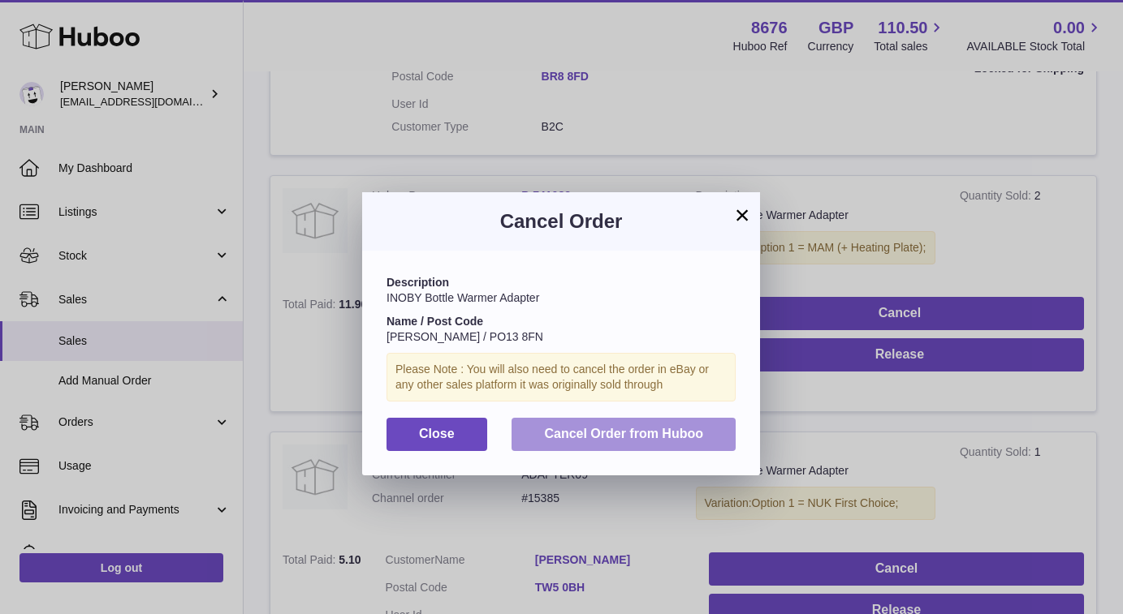
click at [603, 433] on span "Cancel Order from Huboo" at bounding box center [623, 434] width 159 height 14
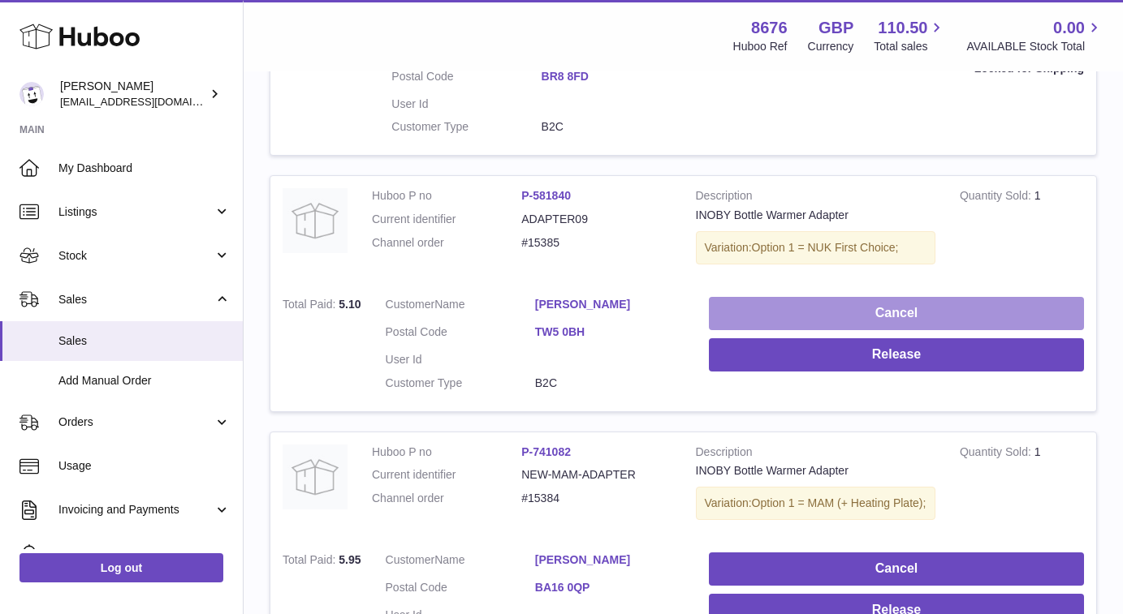
click at [771, 297] on button "Cancel" at bounding box center [896, 313] width 375 height 33
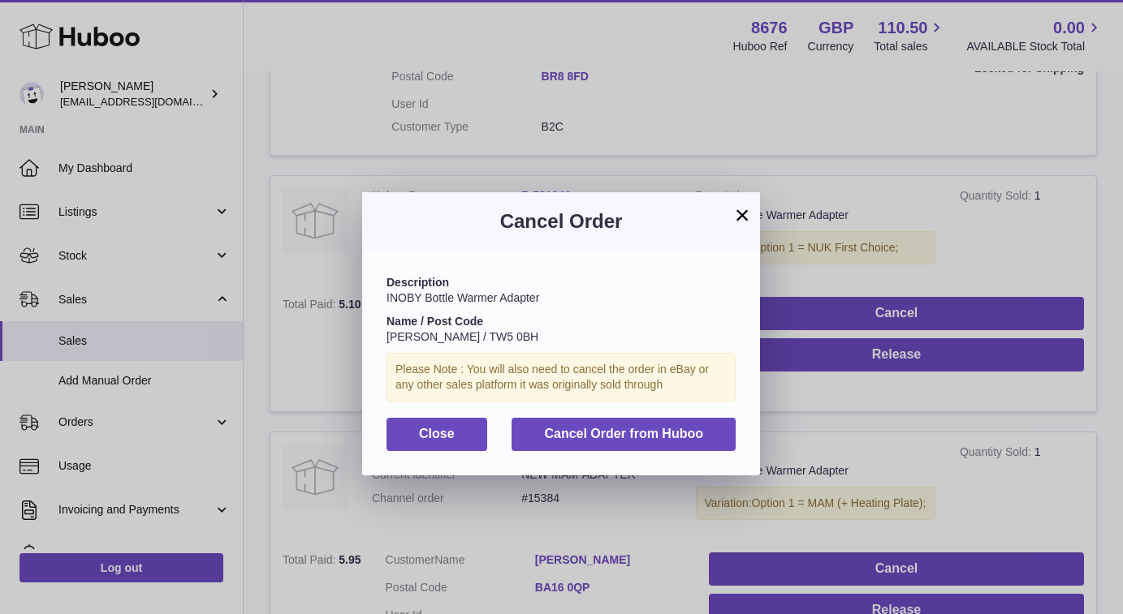
click at [670, 412] on div "Description INOBY Bottle Warmer Adapter Name / Post Code [PERSON_NAME] / TW5 0B…" at bounding box center [561, 363] width 398 height 224
click at [667, 429] on span "Cancel Order from Huboo" at bounding box center [623, 434] width 159 height 14
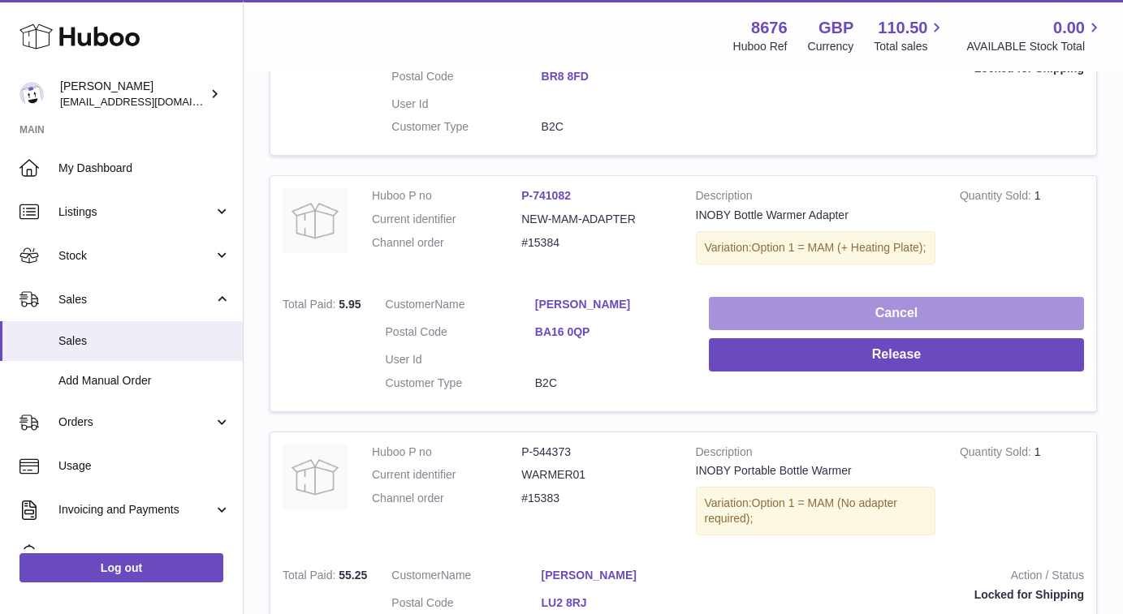
click at [817, 308] on button "Cancel" at bounding box center [896, 313] width 375 height 33
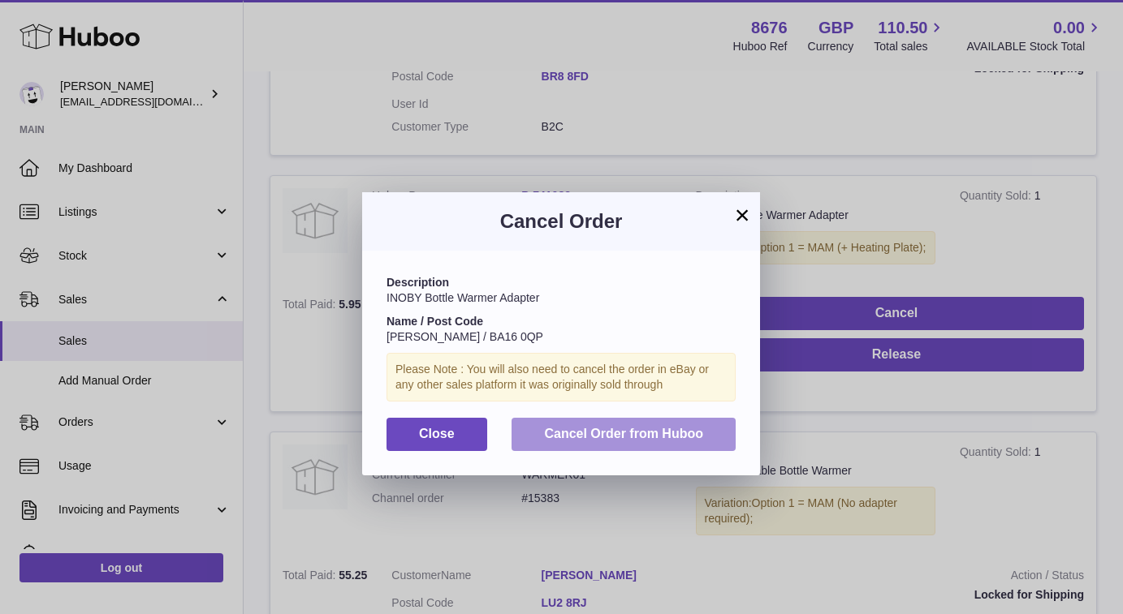
click at [671, 433] on span "Cancel Order from Huboo" at bounding box center [623, 434] width 159 height 14
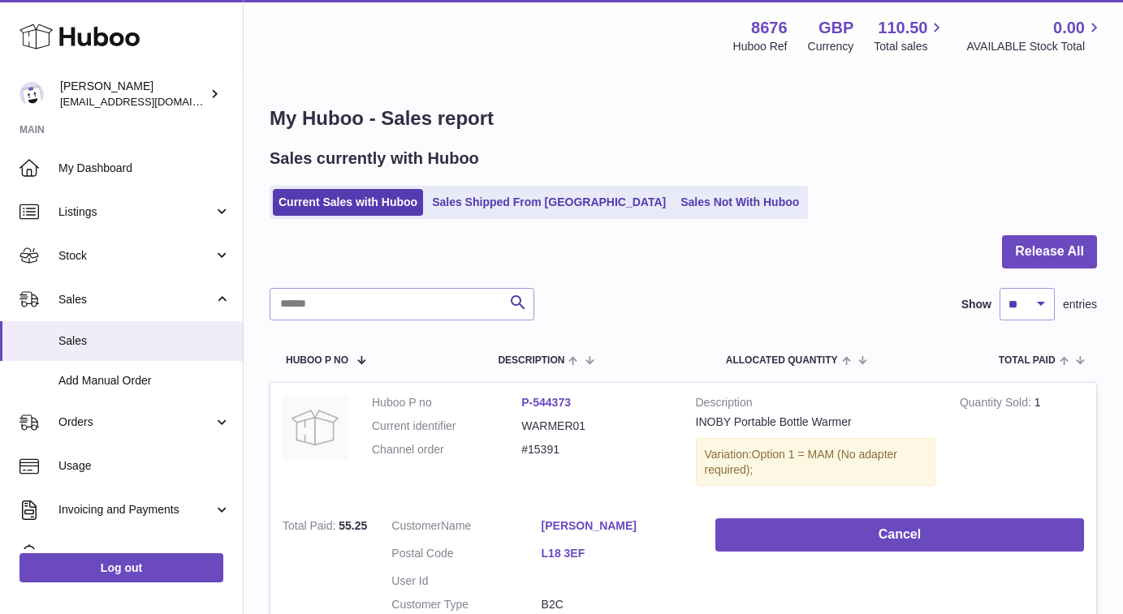
scroll to position [0, 0]
